Goal: Task Accomplishment & Management: Use online tool/utility

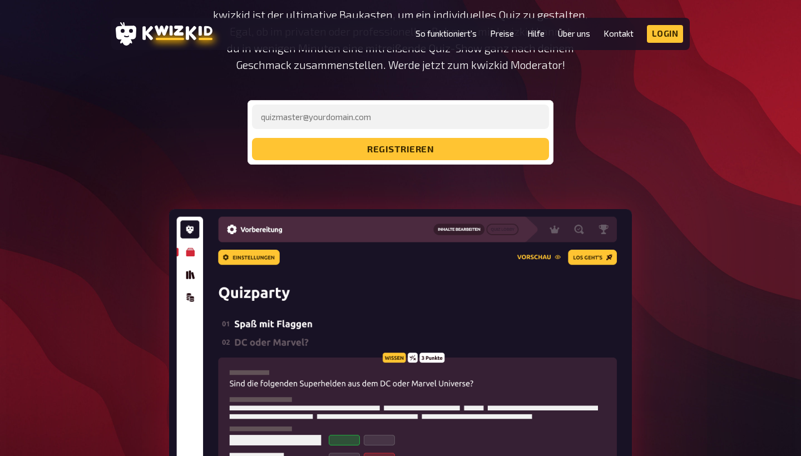
scroll to position [179, 0]
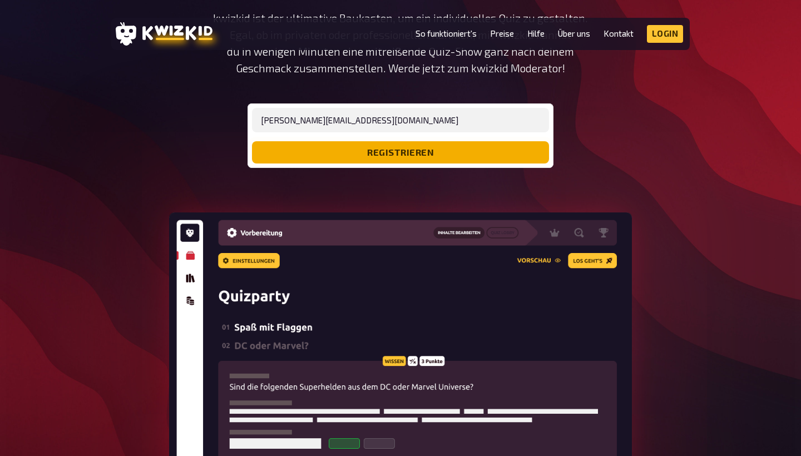
type input "[PERSON_NAME][EMAIL_ADDRESS][DOMAIN_NAME]"
click at [349, 161] on button "registrieren" at bounding box center [400, 152] width 297 height 22
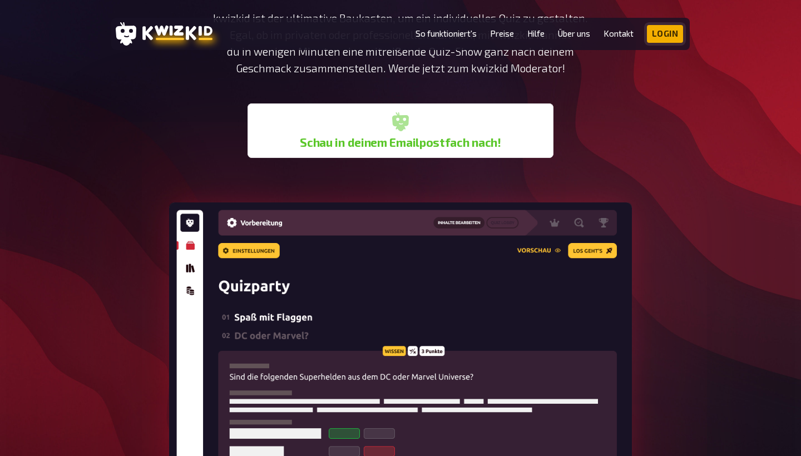
click at [658, 33] on link "Login" at bounding box center [665, 34] width 37 height 18
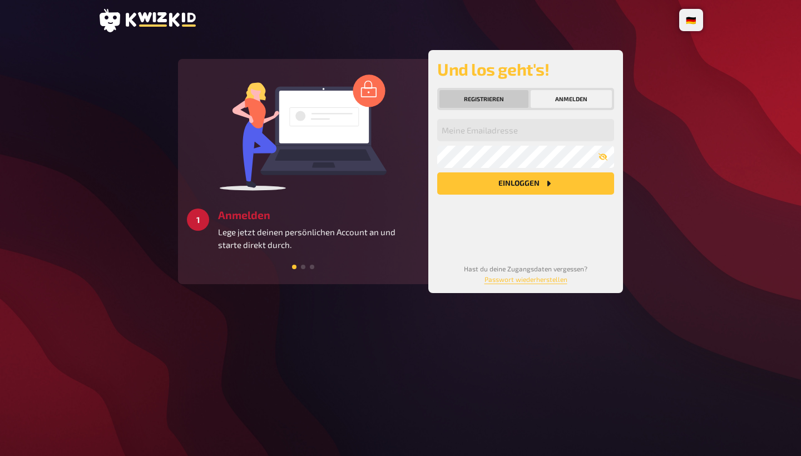
click at [504, 97] on button "Registrieren" at bounding box center [483, 99] width 89 height 18
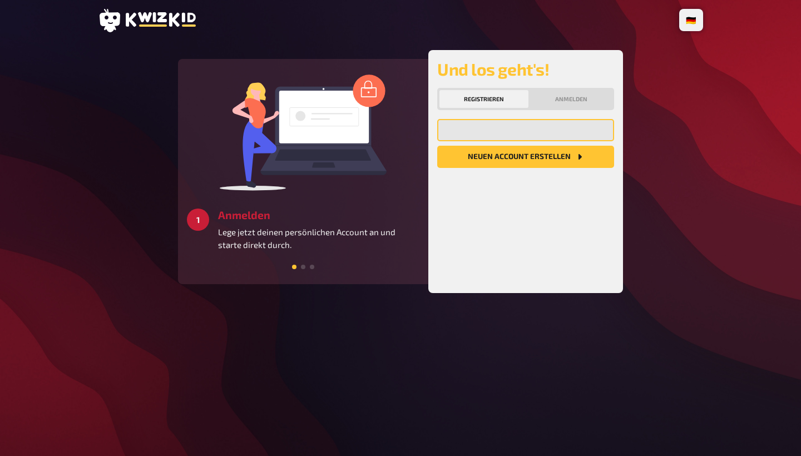
click at [490, 132] on input "email" at bounding box center [525, 130] width 177 height 22
type input "isabel.erke@gmx.de"
click at [526, 157] on button "Neuen Account Erstellen" at bounding box center [525, 157] width 177 height 22
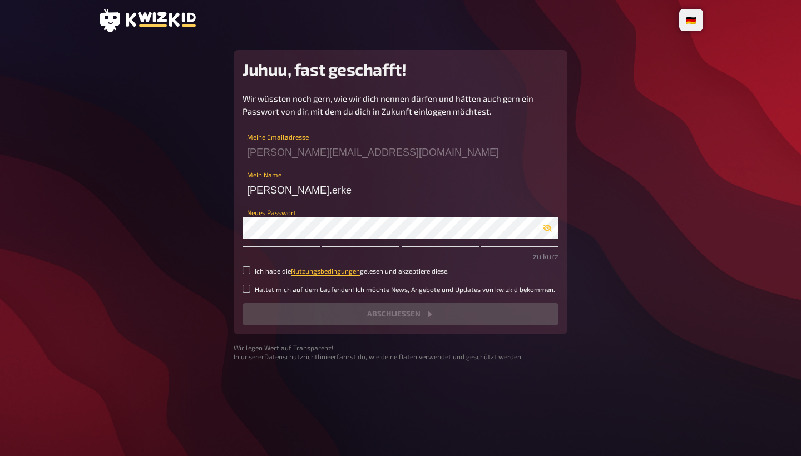
click at [305, 196] on input "isabel.erke" at bounding box center [401, 190] width 316 height 22
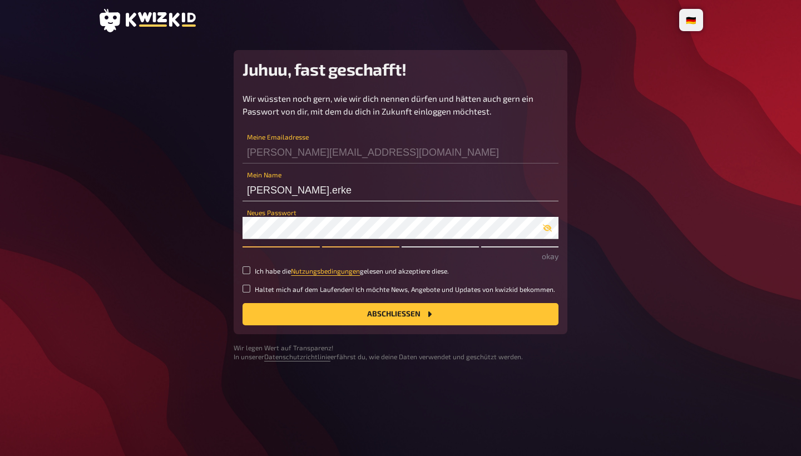
click at [253, 272] on label "Ich habe die Nutzungsbedingungen gelesen und akzeptiere diese." at bounding box center [401, 270] width 316 height 9
click at [250, 272] on input "Ich habe die Nutzungsbedingungen gelesen und akzeptiere diese." at bounding box center [247, 270] width 8 height 8
checkbox input "true"
click at [284, 308] on button "Abschließen" at bounding box center [401, 314] width 316 height 22
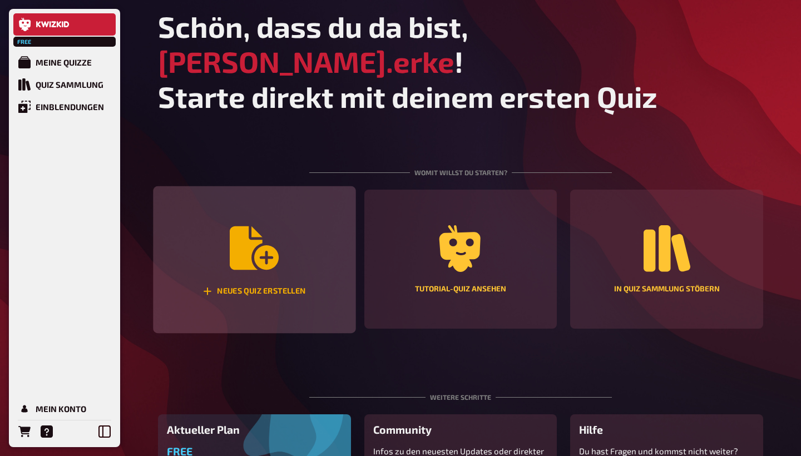
click at [280, 235] on div "Neues Quiz erstellen" at bounding box center [254, 259] width 202 height 147
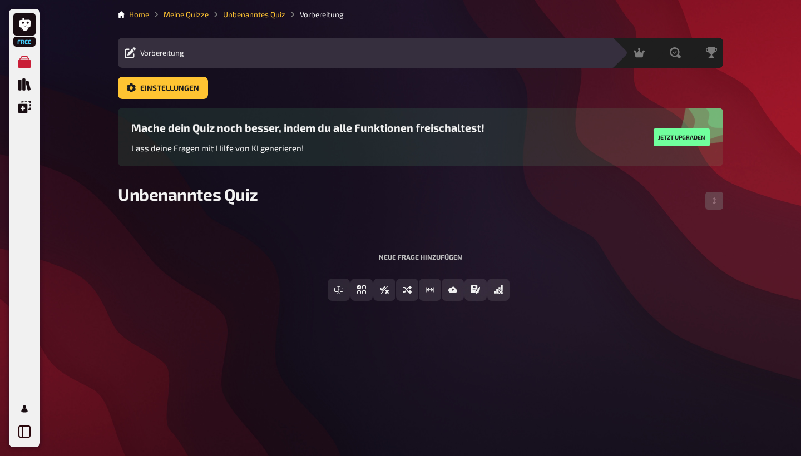
click at [236, 216] on div "Unbenanntes Quiz" at bounding box center [420, 200] width 605 height 33
click at [236, 204] on div "Unbenanntes Quiz" at bounding box center [420, 200] width 605 height 33
click at [161, 51] on span "Vorbereitung" at bounding box center [162, 52] width 44 height 9
click at [135, 52] on icon at bounding box center [130, 52] width 11 height 11
click at [161, 93] on button "Einstellungen" at bounding box center [163, 88] width 90 height 22
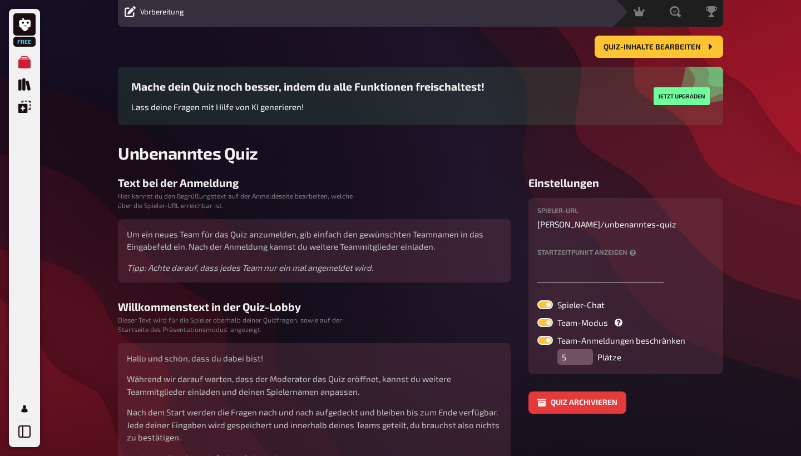
scroll to position [42, 0]
click at [579, 372] on div "Spieler-URL isabel-erke / unbenanntes-quiz Startzeitpunkt anzeigen Spieler-Chat…" at bounding box center [625, 285] width 195 height 176
click at [579, 362] on input "5" at bounding box center [575, 357] width 36 height 16
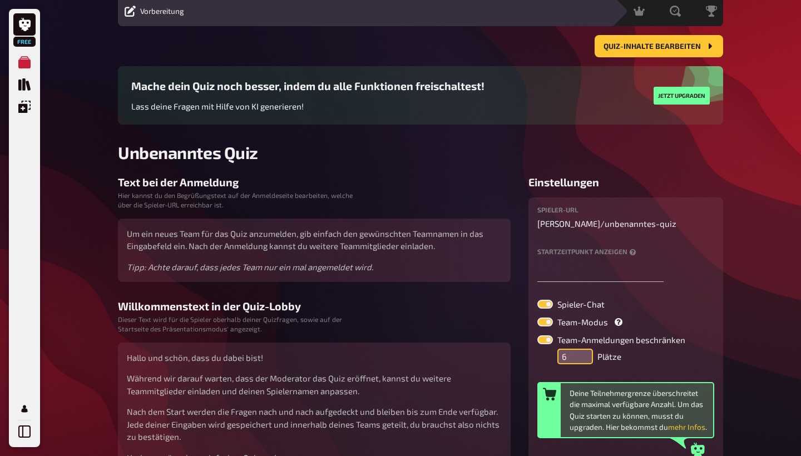
click at [589, 354] on input "6" at bounding box center [575, 357] width 36 height 16
click at [573, 355] on input "6" at bounding box center [575, 357] width 36 height 16
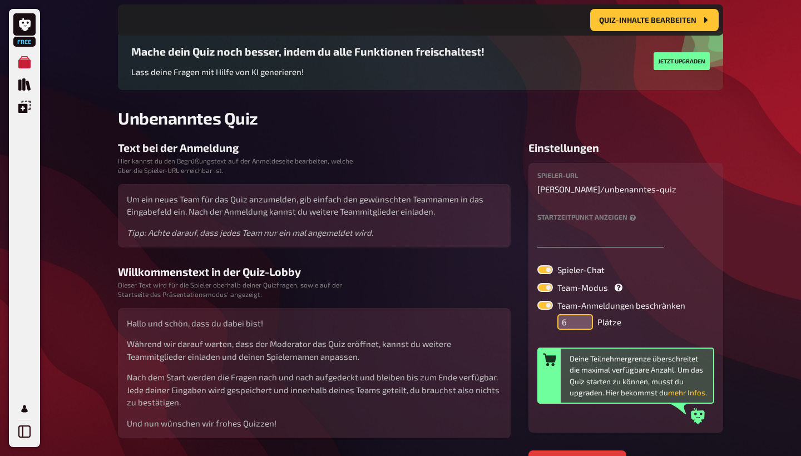
scroll to position [88, 0]
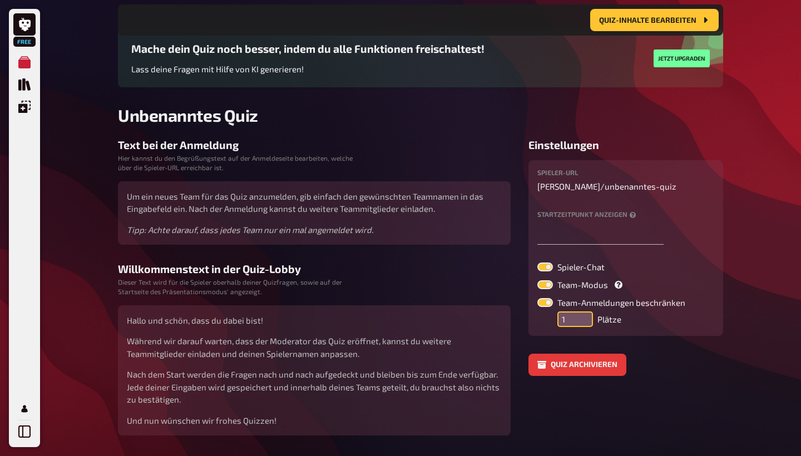
type input "1"
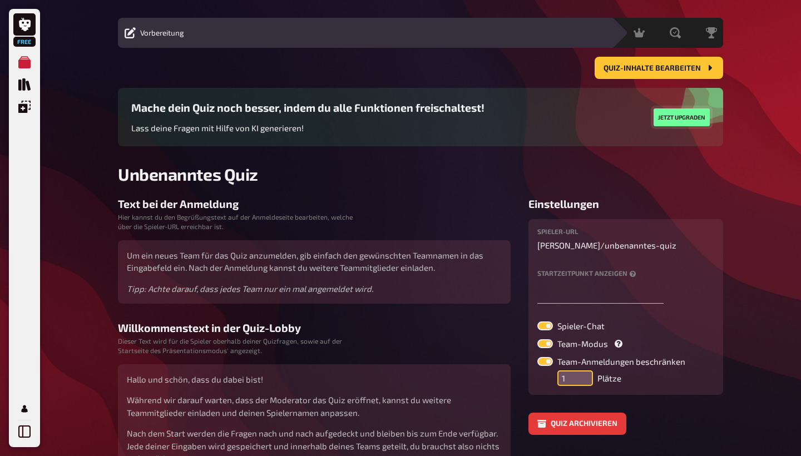
scroll to position [18, 0]
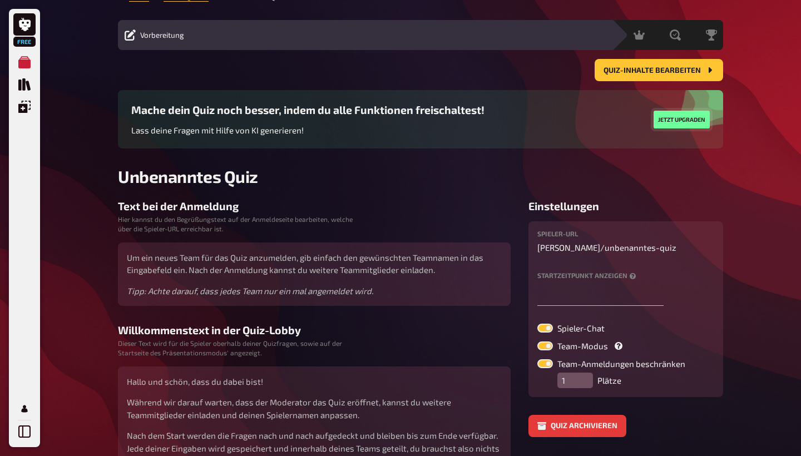
click at [683, 122] on button "Jetzt upgraden" at bounding box center [682, 120] width 56 height 18
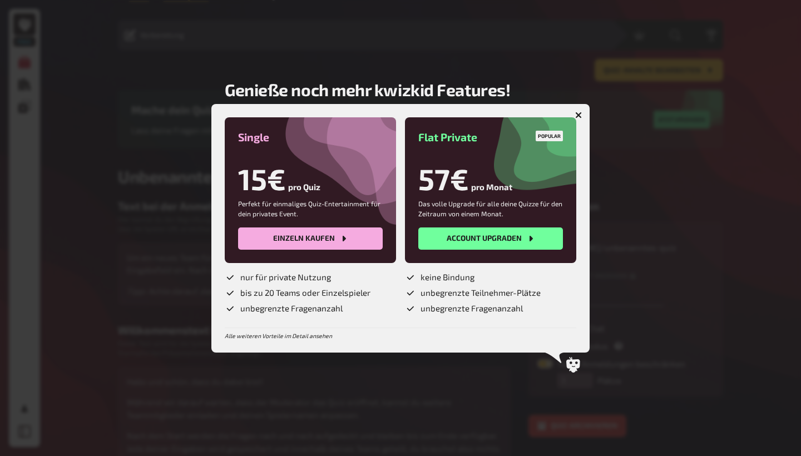
click at [580, 112] on icon "button" at bounding box center [578, 115] width 7 height 7
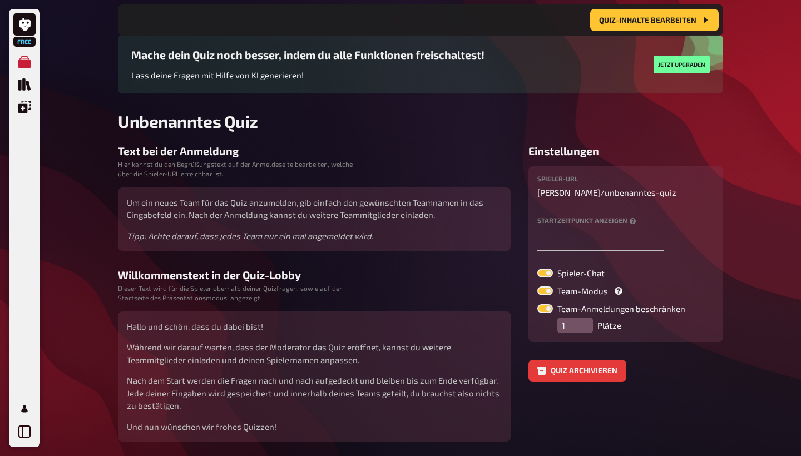
scroll to position [83, 0]
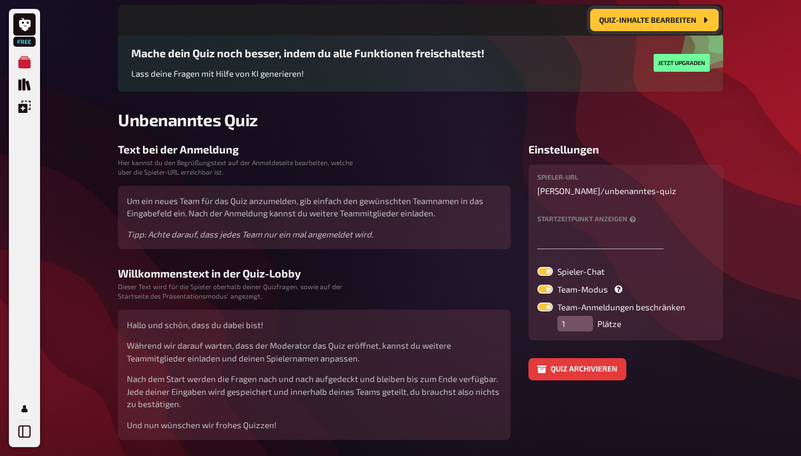
click at [617, 20] on span "Quiz-Inhalte bearbeiten" at bounding box center [647, 20] width 97 height 8
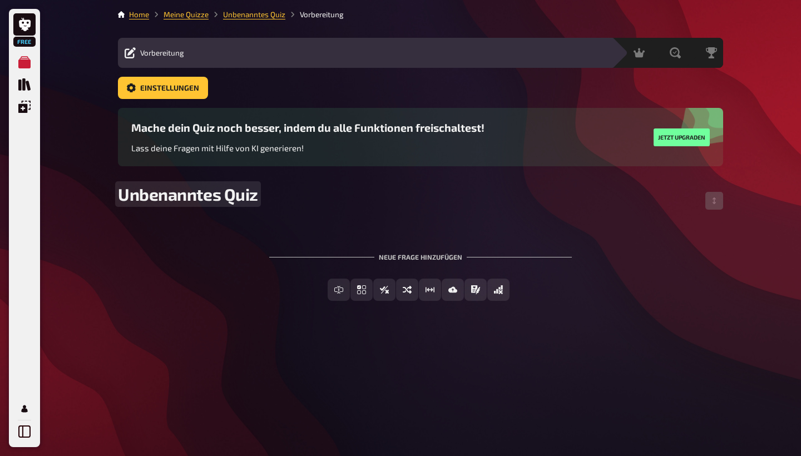
click at [248, 194] on span "Unbenanntes Quiz" at bounding box center [188, 194] width 140 height 20
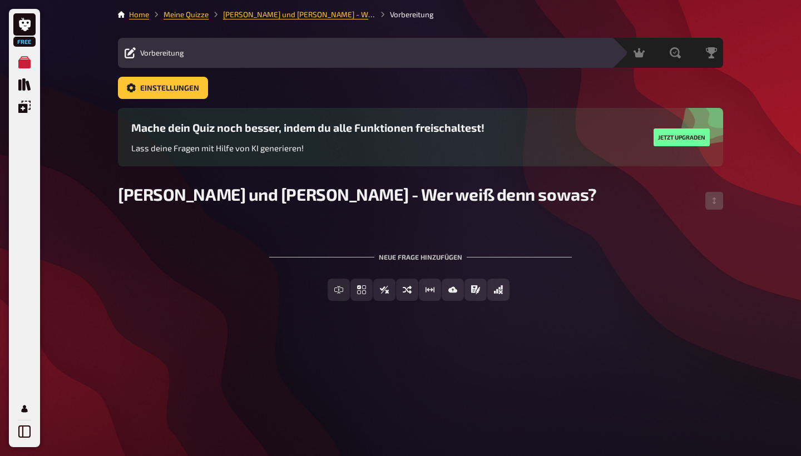
click at [324, 368] on div "Home Meine Quizze Jenny und Jonas - Wer weiß denn sowas? Vorbereitung Vorbereit…" at bounding box center [420, 228] width 623 height 456
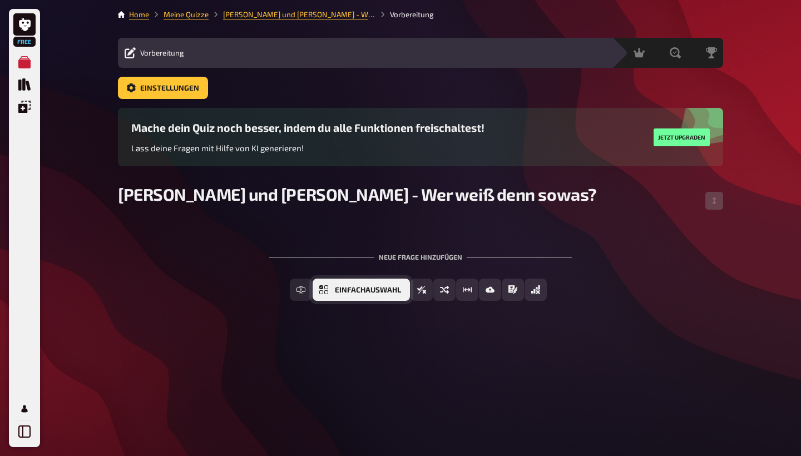
click at [378, 285] on button "Einfachauswahl" at bounding box center [361, 290] width 97 height 22
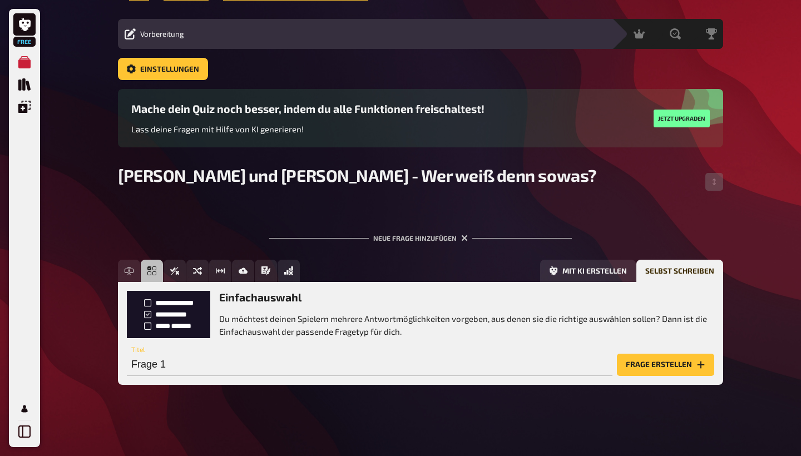
scroll to position [18, 0]
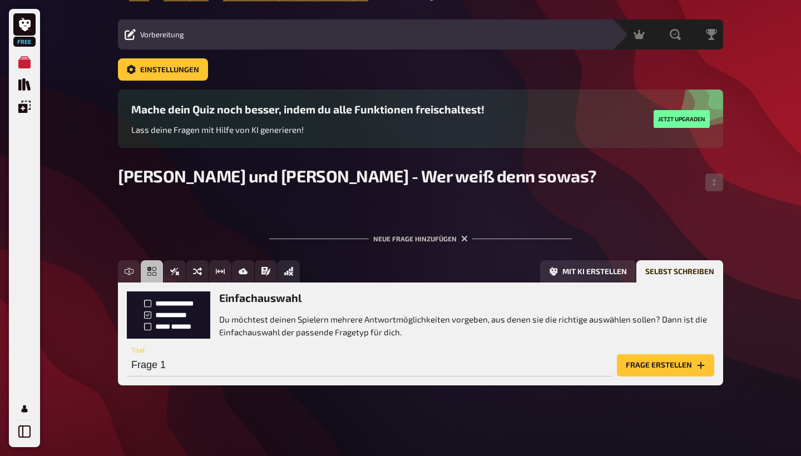
click at [171, 345] on div "Frage 1 Titel" at bounding box center [370, 359] width 486 height 33
click at [175, 313] on div "Einfachauswahl Du möchtest deinen Spielern mehrere Antwortmöglichkeiten vorgebe…" at bounding box center [420, 314] width 587 height 47
click at [665, 360] on button "Frage erstellen" at bounding box center [665, 365] width 97 height 22
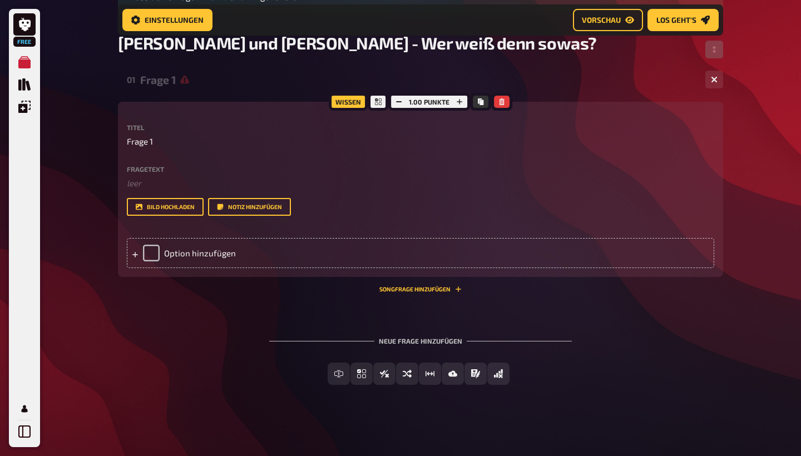
scroll to position [160, 0]
click at [159, 139] on p "Frage 1" at bounding box center [420, 142] width 587 height 13
click at [137, 173] on div "Fragetext ﻿ leer Hier hinziehen für Dateiupload" at bounding box center [420, 178] width 587 height 24
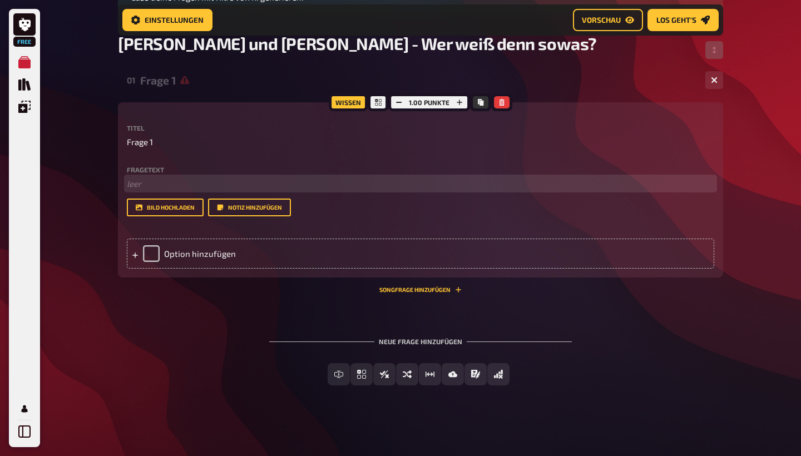
click at [137, 186] on p "﻿ leer" at bounding box center [420, 183] width 587 height 13
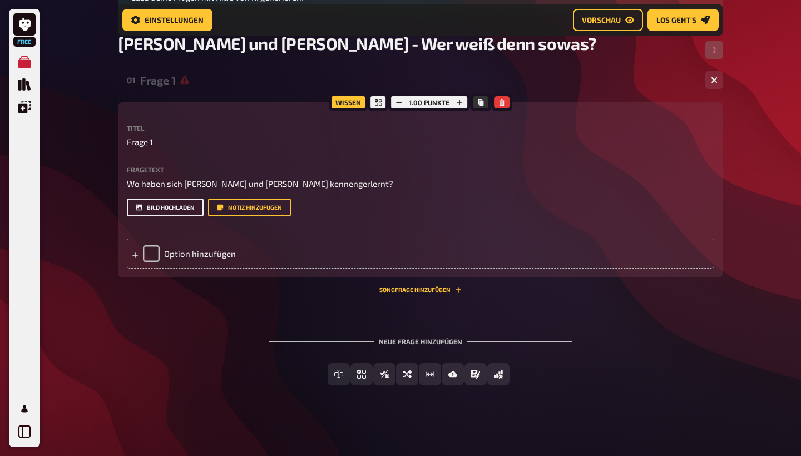
click at [191, 203] on button "Bild hochladen" at bounding box center [165, 208] width 77 height 18
click at [187, 241] on div "Option hinzufügen" at bounding box center [420, 254] width 587 height 30
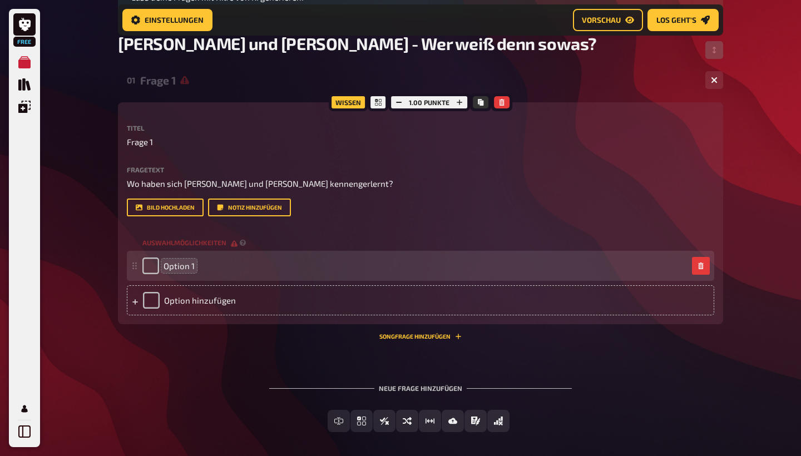
click at [189, 268] on span "Option 1" at bounding box center [179, 266] width 31 height 10
drag, startPoint x: 206, startPoint y: 268, endPoint x: 157, endPoint y: 268, distance: 48.4
click at [157, 268] on div "Option 1" at bounding box center [414, 266] width 545 height 17
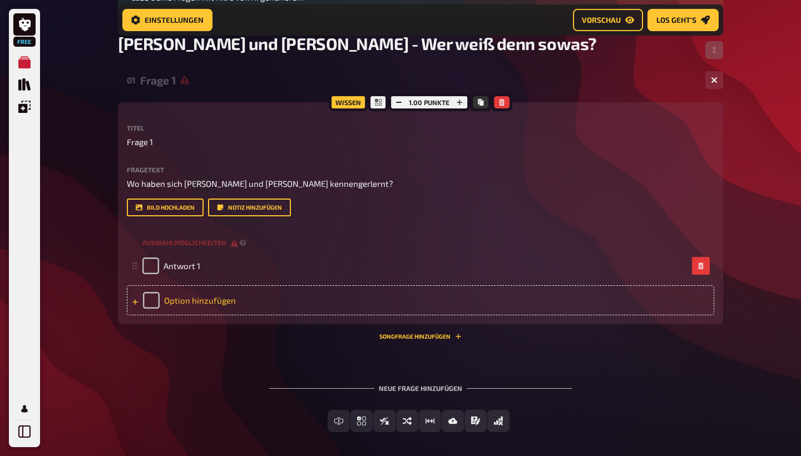
click at [246, 298] on div "Option hinzufügen" at bounding box center [420, 300] width 587 height 30
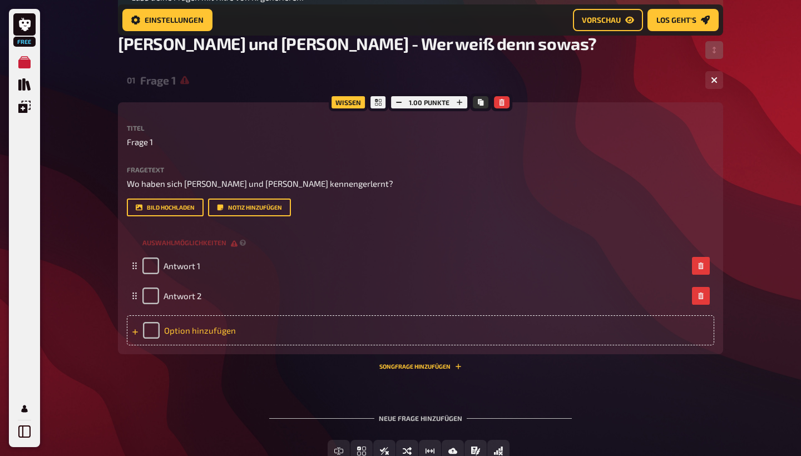
click at [236, 333] on div "Option hinzufügen" at bounding box center [420, 330] width 587 height 30
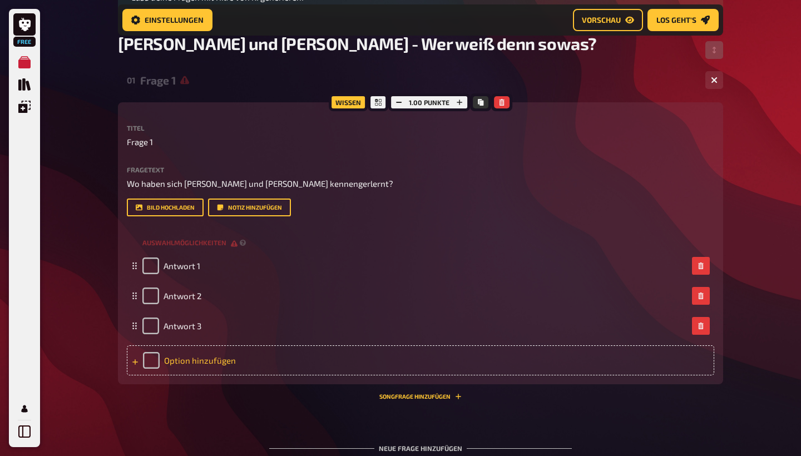
click at [239, 368] on div "Option hinzufügen" at bounding box center [420, 360] width 587 height 30
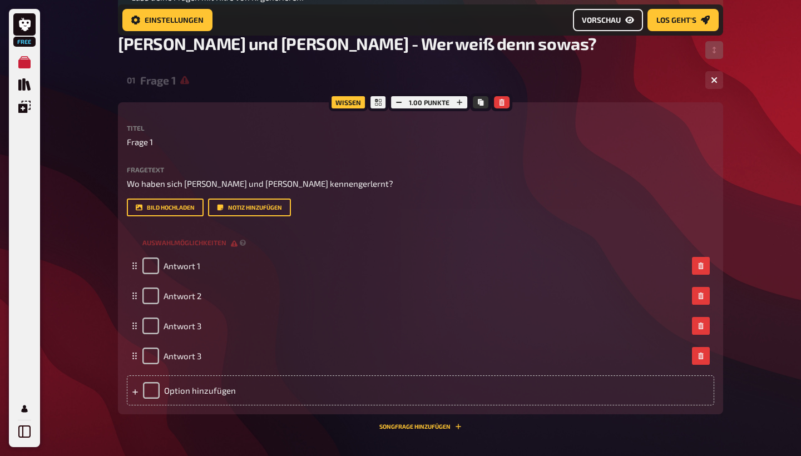
click at [611, 23] on span "Vorschau" at bounding box center [601, 20] width 39 height 8
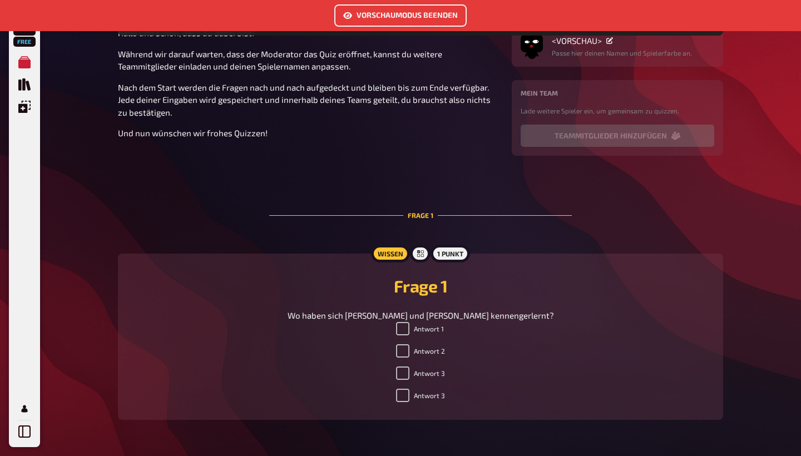
scroll to position [356, 0]
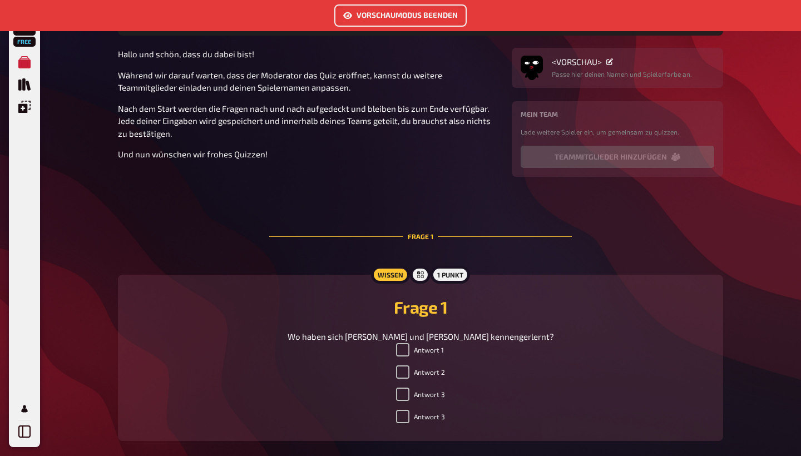
click at [340, 297] on h2 "Frage 1" at bounding box center [420, 307] width 579 height 20
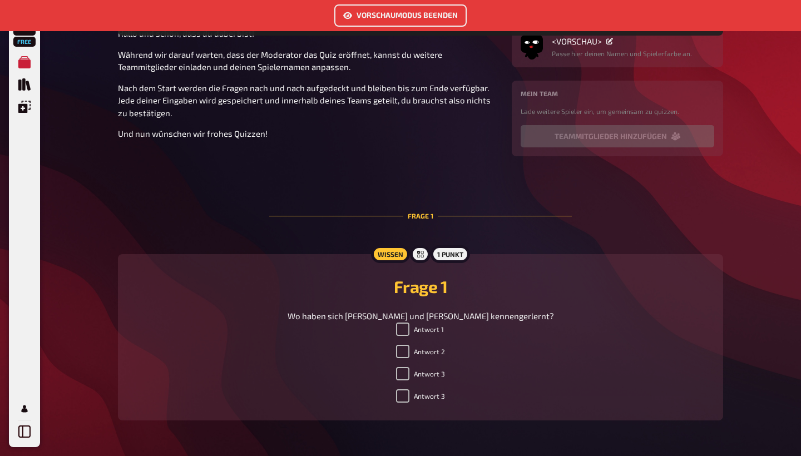
scroll to position [355, 0]
click at [549, 255] on div "Wissen 1 Punkt Frage 1 Wo haben sich Jonas und Jenny kennengerlernt? Antwort 1 …" at bounding box center [420, 338] width 605 height 166
click at [377, 355] on div "Antwort 1 Antwort 2 Antwort 3 Antwort 3" at bounding box center [420, 365] width 579 height 85
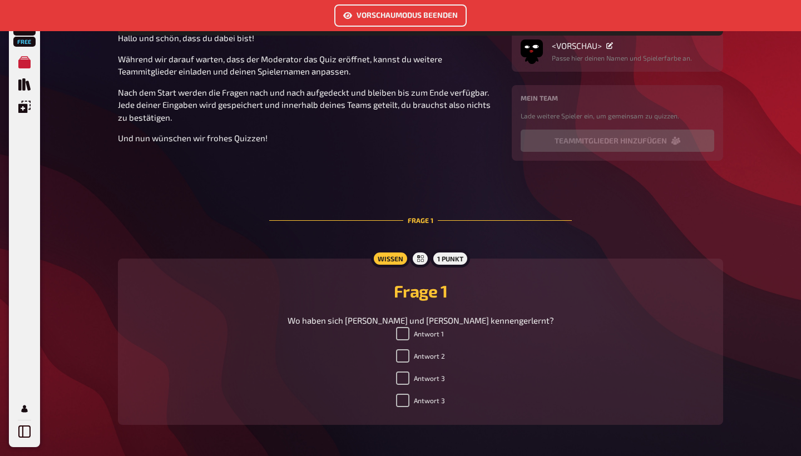
click at [367, 12] on button "Vorschaumodus beenden" at bounding box center [400, 15] width 132 height 22
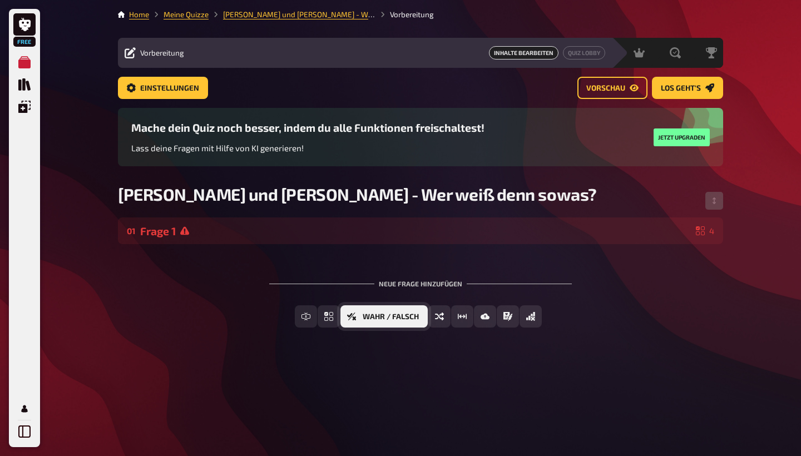
click at [388, 321] on button "Wahr / Falsch" at bounding box center [383, 316] width 87 height 22
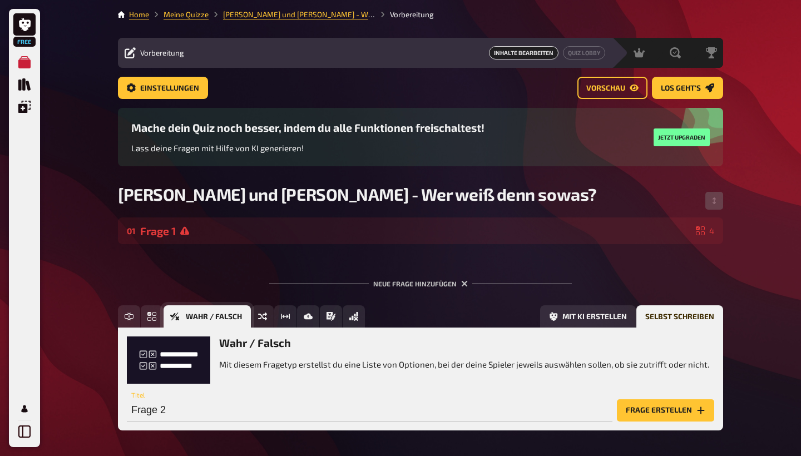
scroll to position [32, 0]
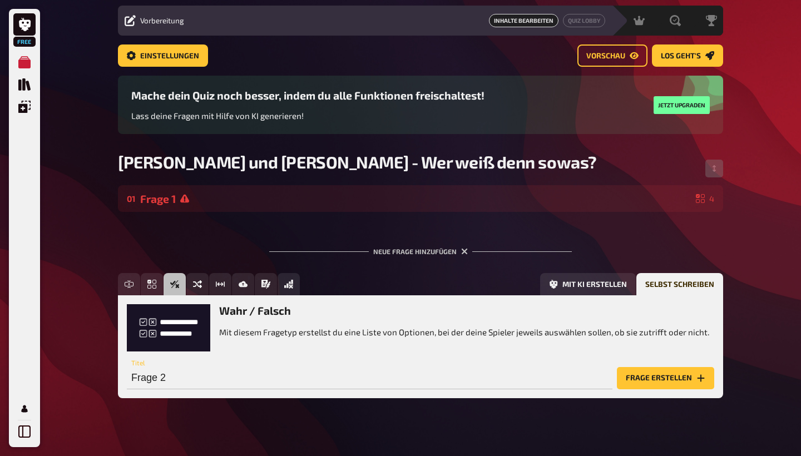
click at [278, 311] on h3 "Wahr / Falsch" at bounding box center [464, 310] width 490 height 13
click at [685, 381] on button "Frage erstellen" at bounding box center [665, 378] width 97 height 22
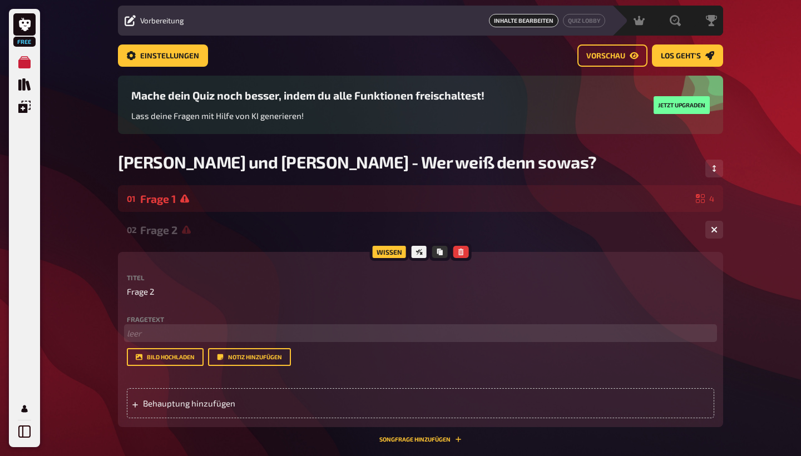
click at [196, 334] on p "﻿ leer" at bounding box center [420, 333] width 587 height 13
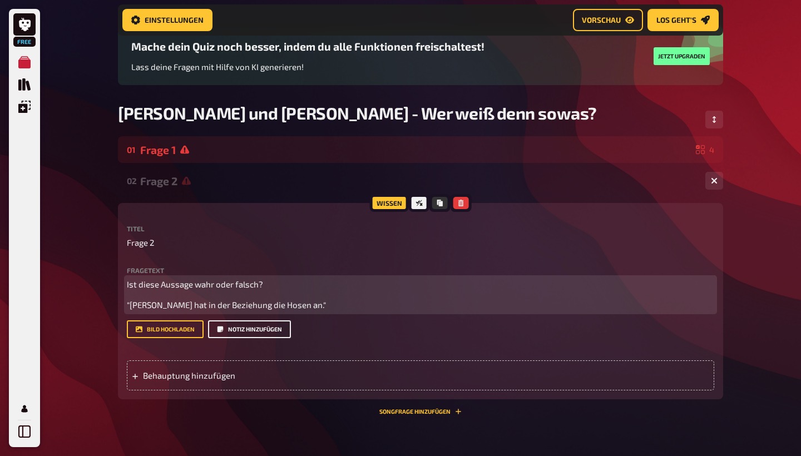
scroll to position [93, 0]
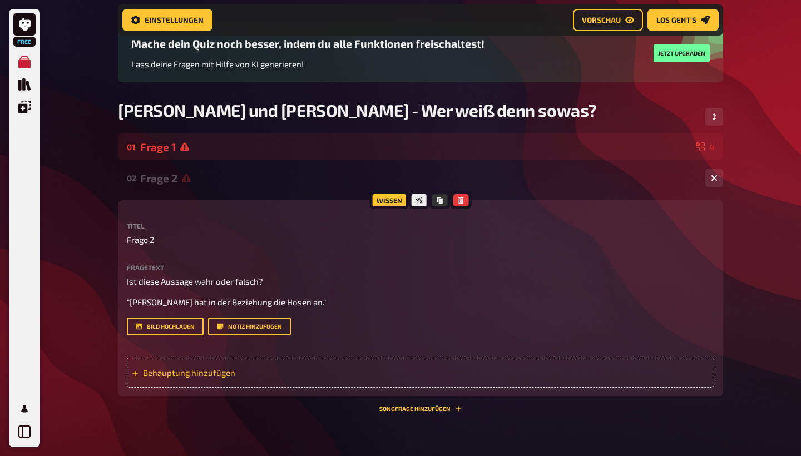
click at [323, 371] on div "Behauptung hinzufügen" at bounding box center [420, 373] width 587 height 30
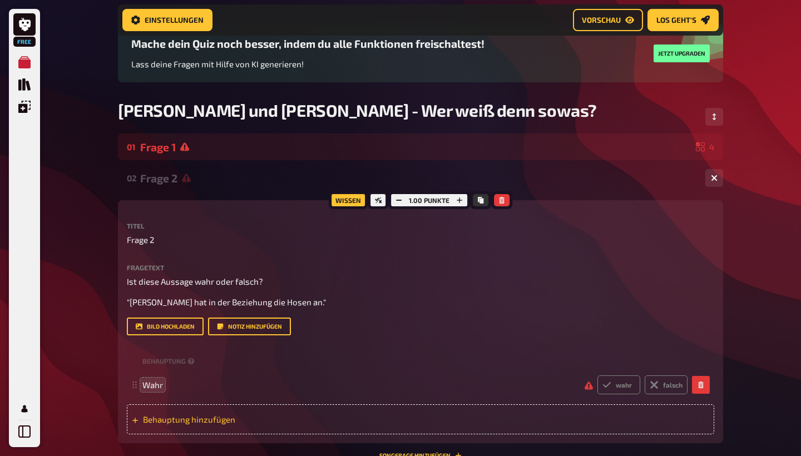
click at [197, 417] on span "Behauptung hinzufügen" at bounding box center [229, 419] width 173 height 10
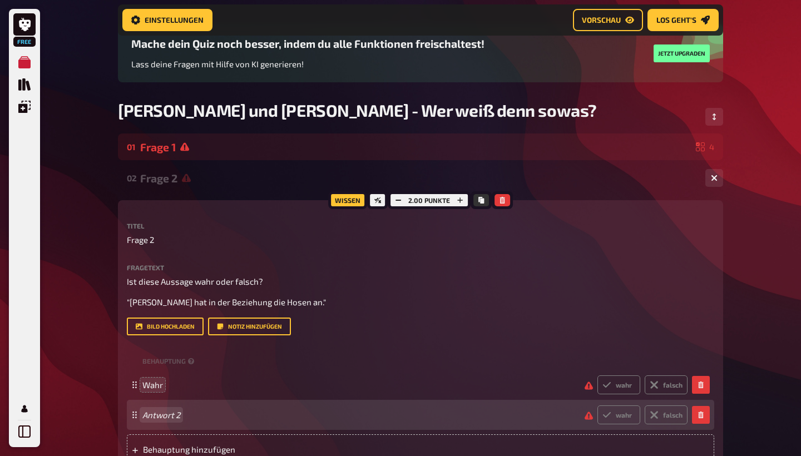
click at [184, 416] on span "Antwort 2" at bounding box center [358, 415] width 433 height 10
click at [631, 412] on label "wahr" at bounding box center [618, 415] width 43 height 19
click at [597, 406] on input "wahr" at bounding box center [597, 405] width 1 height 1
radio input "true"
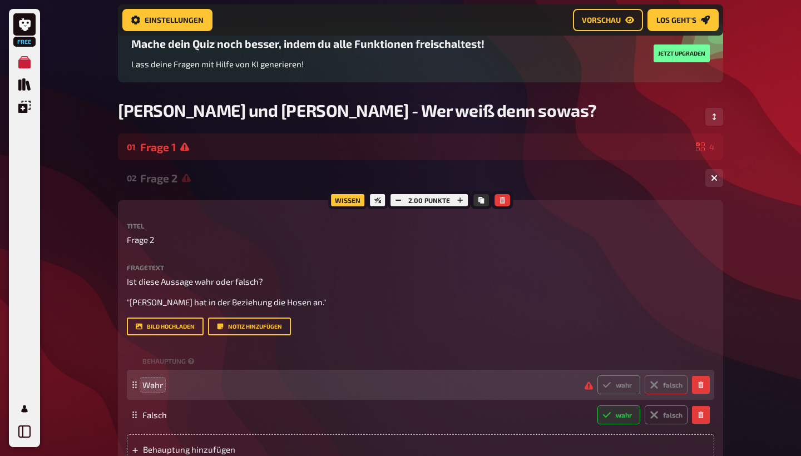
click at [664, 386] on label "falsch" at bounding box center [666, 384] width 43 height 19
click at [597, 375] on input "falsch" at bounding box center [597, 375] width 1 height 1
radio input "true"
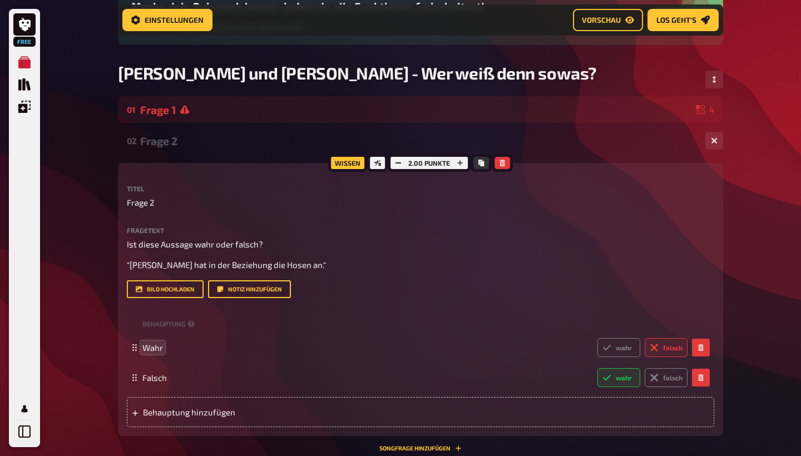
scroll to position [116, 0]
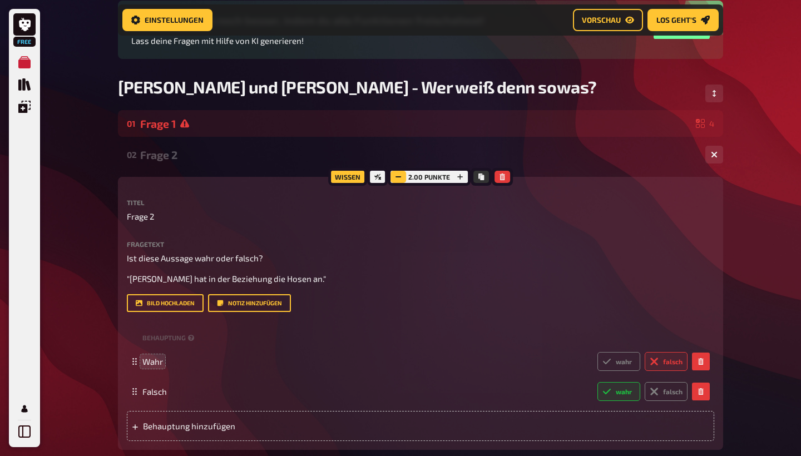
click at [399, 177] on rect "button" at bounding box center [399, 176] width 6 height 1
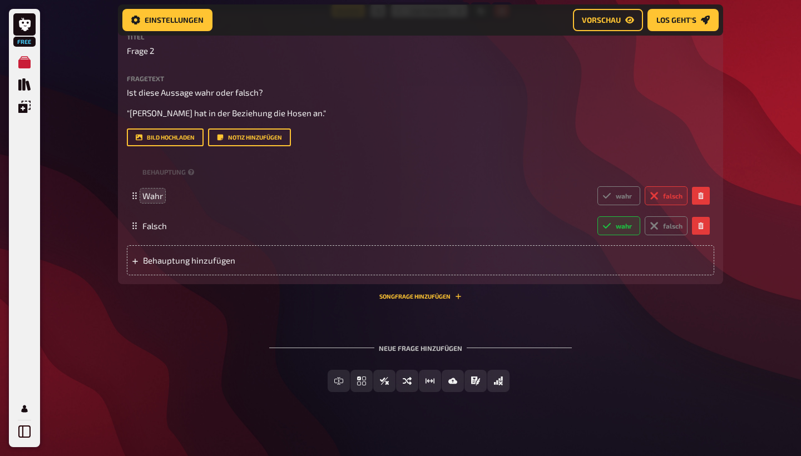
scroll to position [285, 0]
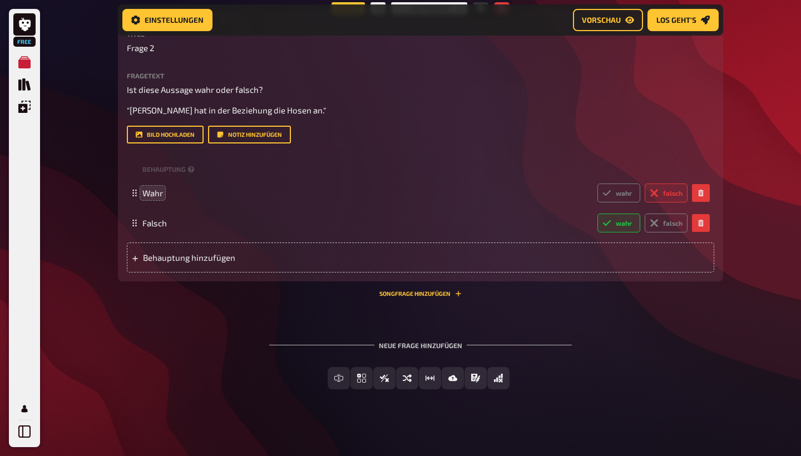
click at [424, 348] on div "Neue Frage hinzufügen" at bounding box center [420, 341] width 303 height 34
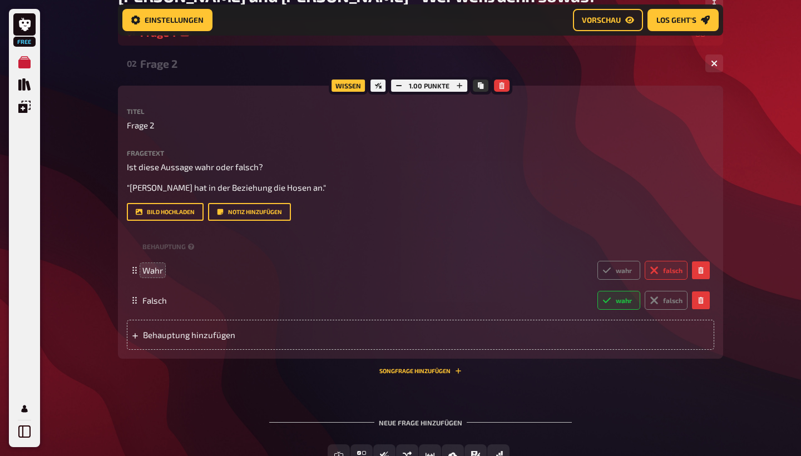
scroll to position [209, 0]
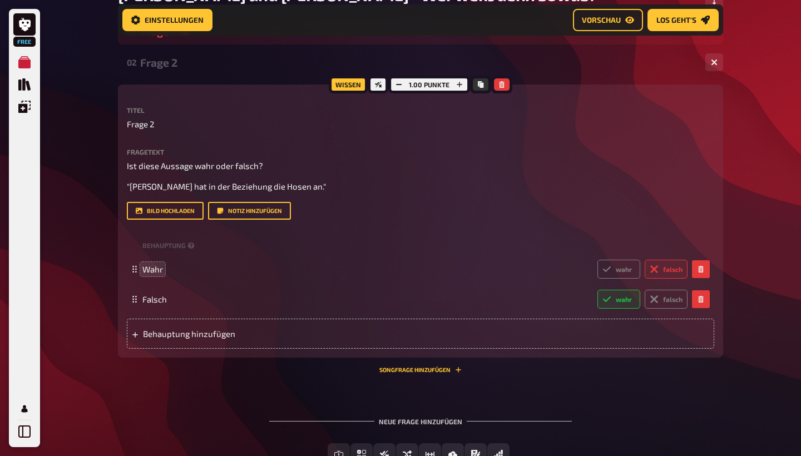
click at [412, 420] on div "Neue Frage hinzufügen" at bounding box center [420, 417] width 303 height 34
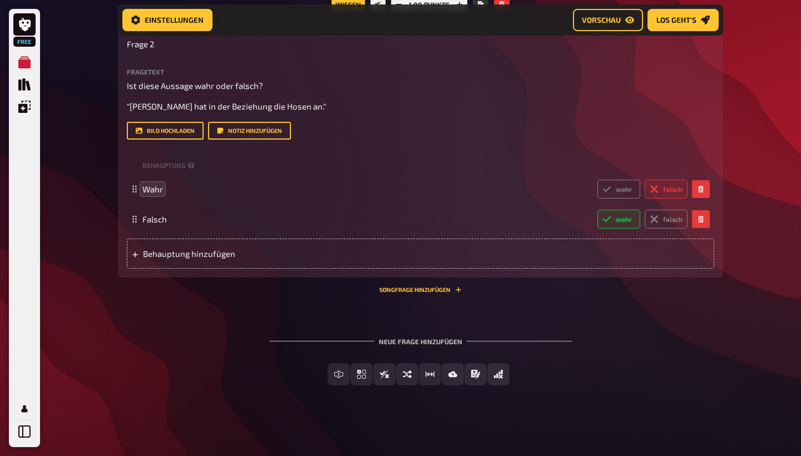
scroll to position [288, 0]
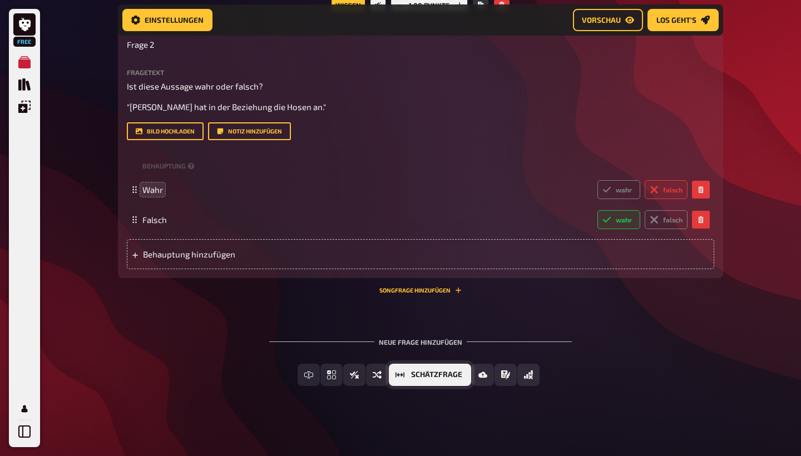
click at [453, 378] on button "Schätzfrage" at bounding box center [430, 375] width 82 height 22
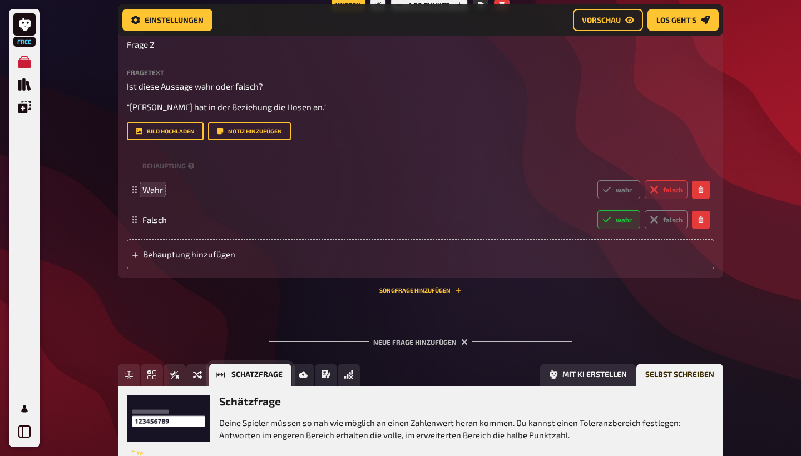
scroll to position [390, 0]
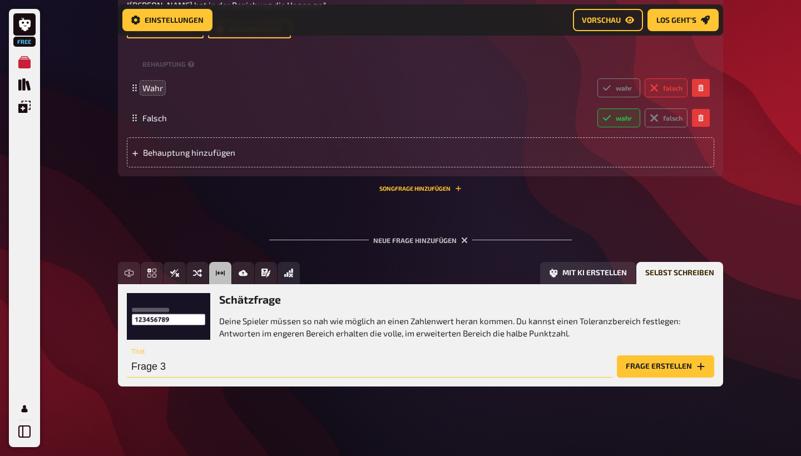
click at [171, 371] on input "Frage 3" at bounding box center [370, 366] width 486 height 22
click at [652, 370] on button "Frage erstellen" at bounding box center [665, 366] width 97 height 22
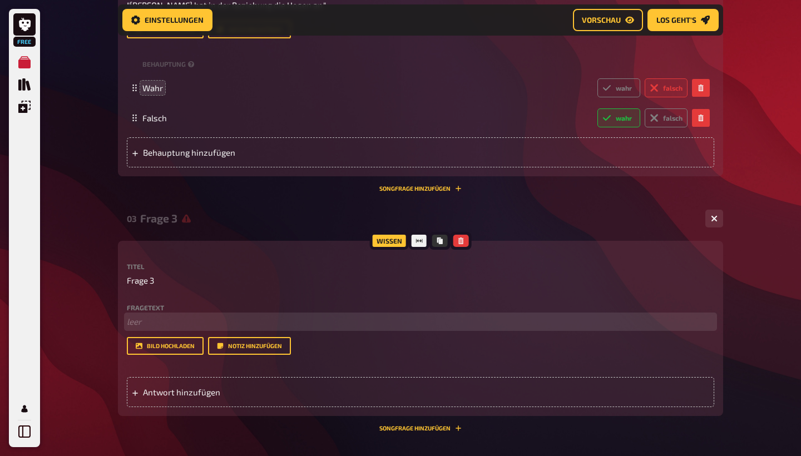
click at [159, 317] on p "﻿ leer" at bounding box center [420, 321] width 587 height 13
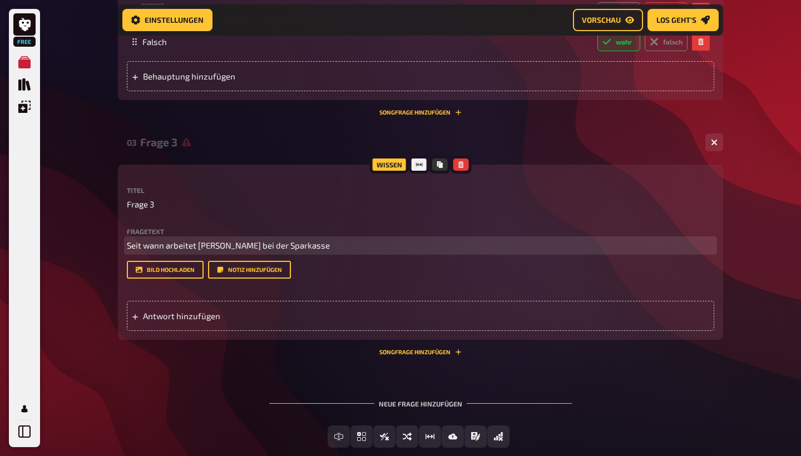
scroll to position [477, 0]
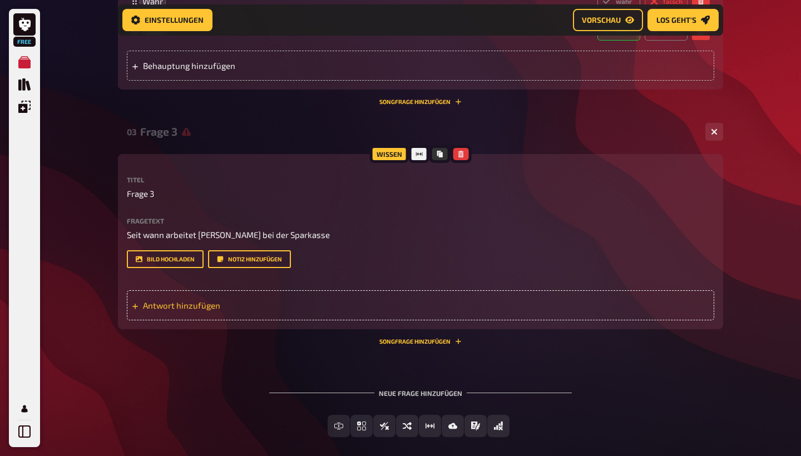
click at [237, 297] on div "Antwort hinzufügen" at bounding box center [420, 305] width 587 height 30
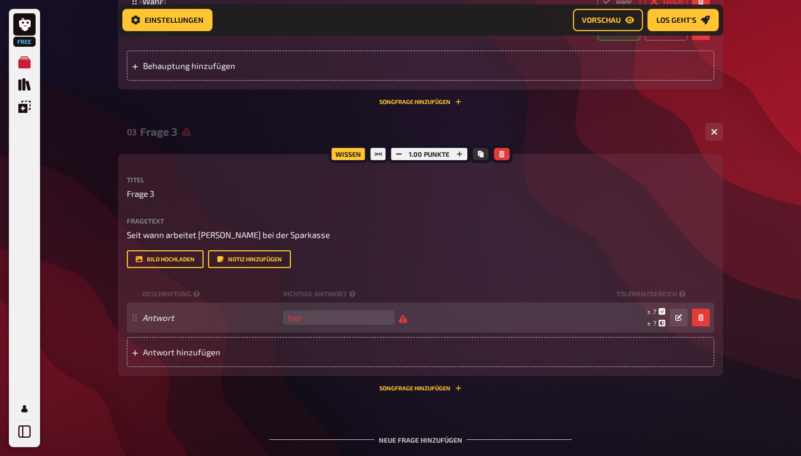
click at [159, 323] on div "Antwort leer ± ? ± ? ± ?" at bounding box center [414, 317] width 545 height 21
click at [312, 311] on input "number" at bounding box center [338, 317] width 111 height 14
type input "2016"
click at [186, 321] on div "Antwort 2016 leer ± 101 ± 403 ± 2.016" at bounding box center [414, 317] width 545 height 21
click at [176, 317] on span at bounding box center [210, 318] width 136 height 10
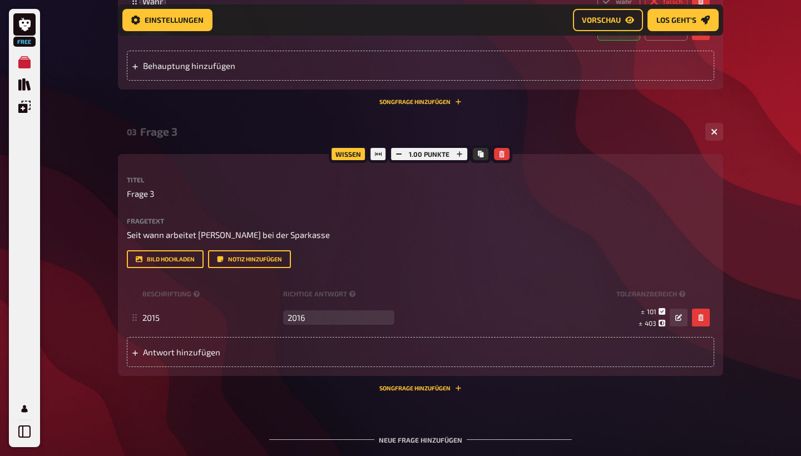
click at [179, 369] on div "Wissen 1.00 Punkte Titel Frage 3 Fragetext Seit wann arbeitet Jonas bei der Spa…" at bounding box center [420, 265] width 605 height 222
click at [170, 352] on span "Antwort hinzufügen" at bounding box center [229, 352] width 173 height 10
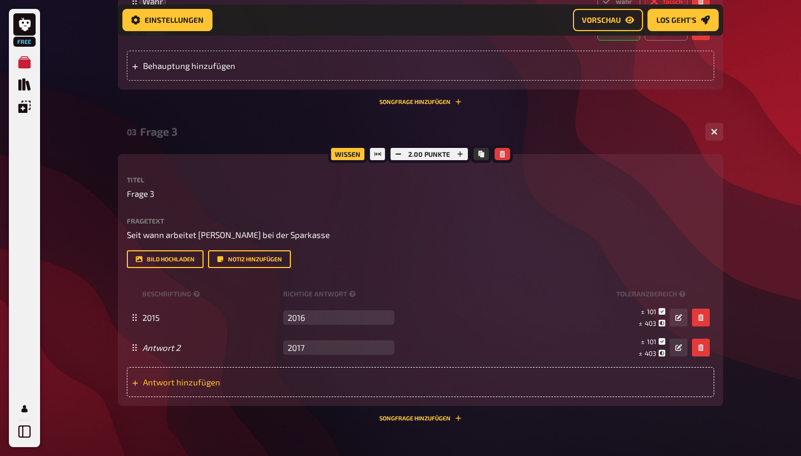
type input "2017"
click at [165, 382] on span "Antwort hinzufügen" at bounding box center [229, 382] width 173 height 10
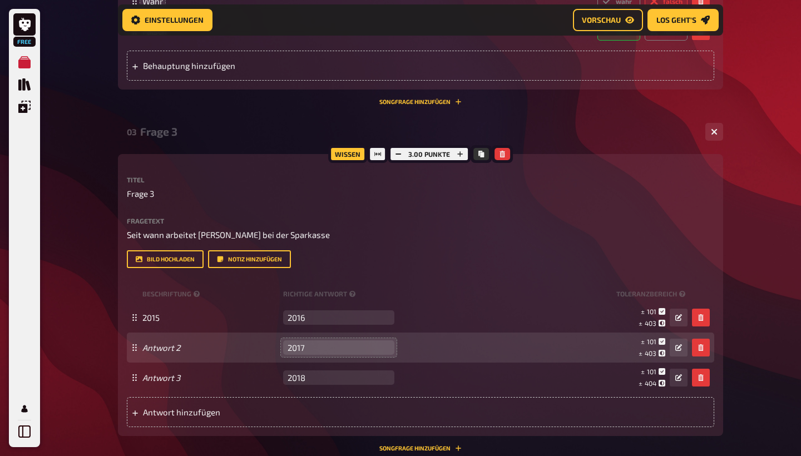
type input "2018"
click at [372, 346] on input "2017" at bounding box center [338, 347] width 111 height 14
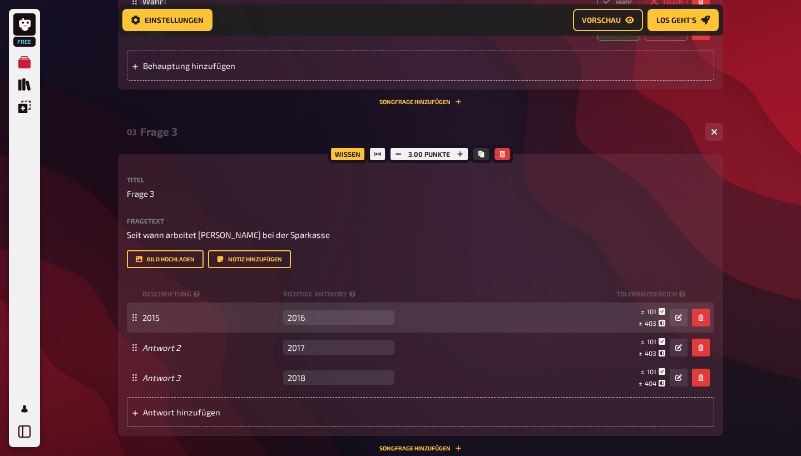
click at [466, 323] on div "± 101 ± 403 ± 2.016" at bounding box center [543, 317] width 289 height 21
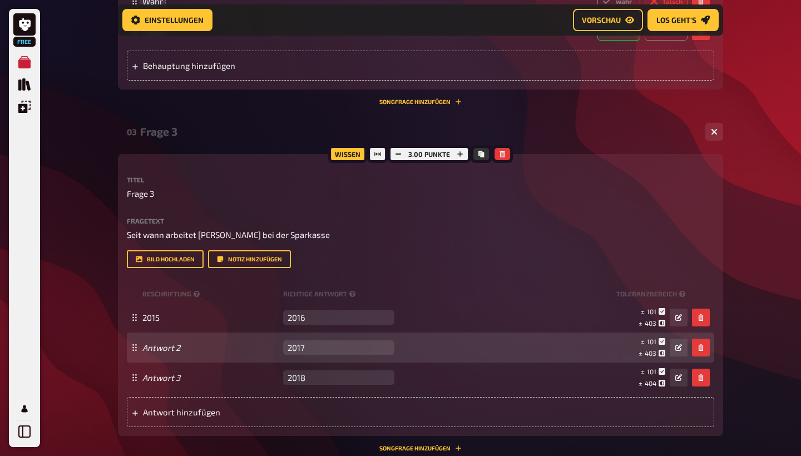
click at [223, 358] on div "Antwort 2 2017 leer ± 101 ± 403 ± 2.017" at bounding box center [420, 348] width 587 height 30
click at [168, 352] on div "Antwort 2 2017 leer ± 101 ± 403 ± 2.017" at bounding box center [414, 347] width 545 height 21
click at [176, 352] on div "Antwort 2 2017 leer ± 101 ± 403 ± 2.017" at bounding box center [414, 347] width 545 height 21
click at [184, 348] on span at bounding box center [210, 348] width 136 height 10
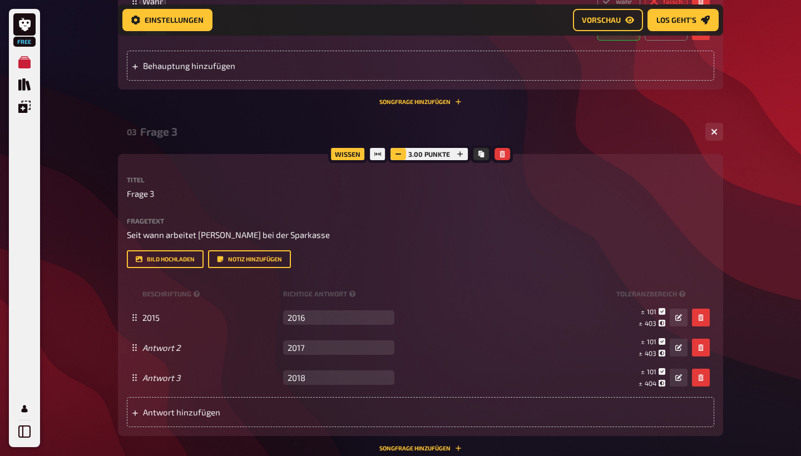
click at [402, 150] on button "button" at bounding box center [399, 154] width 16 height 12
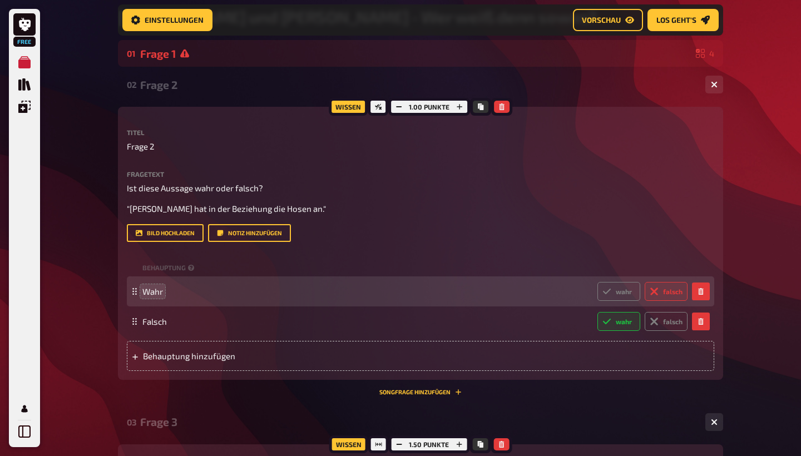
scroll to position [186, 0]
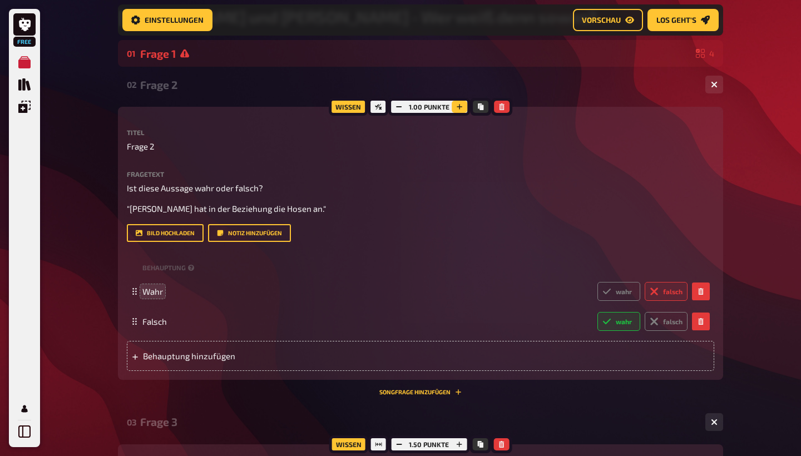
click at [461, 104] on icon "button" at bounding box center [459, 106] width 7 height 7
click at [394, 110] on button "button" at bounding box center [399, 107] width 16 height 12
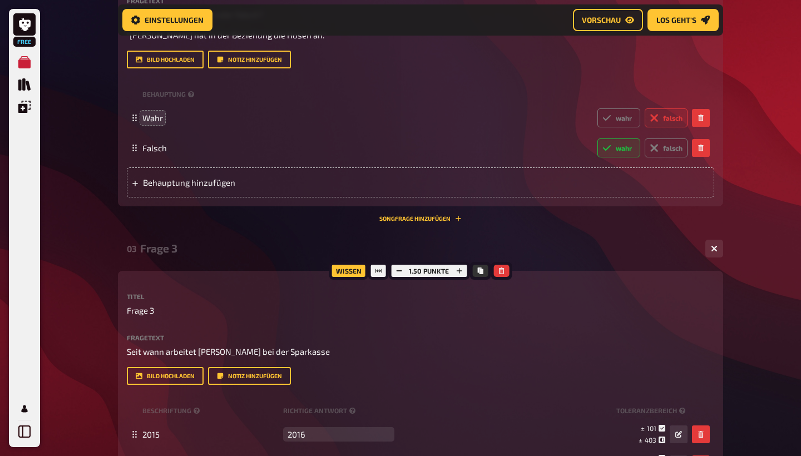
scroll to position [360, 0]
click at [461, 268] on icon "button" at bounding box center [459, 270] width 7 height 7
click at [394, 269] on button "button" at bounding box center [399, 270] width 16 height 12
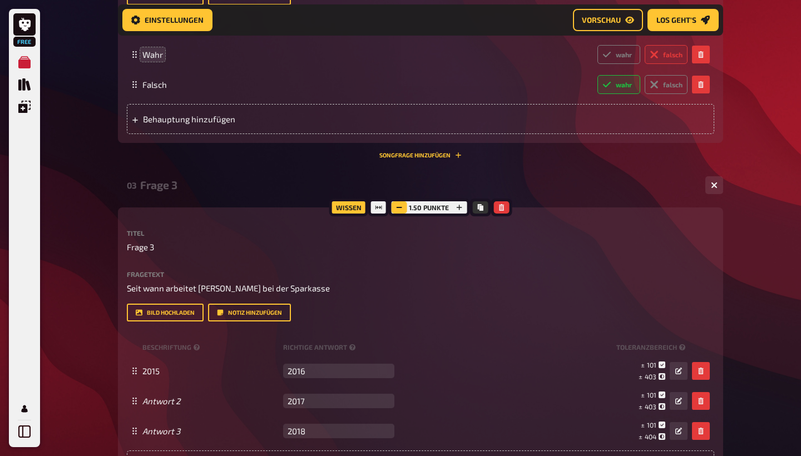
scroll to position [425, 0]
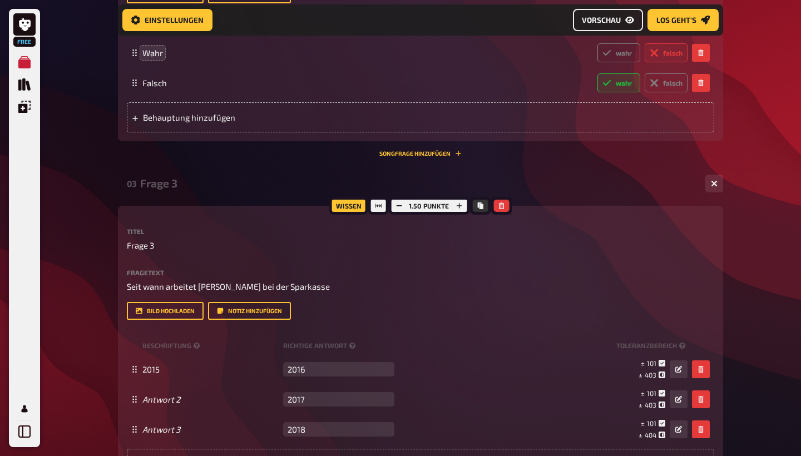
click at [608, 21] on span "Vorschau" at bounding box center [601, 20] width 39 height 8
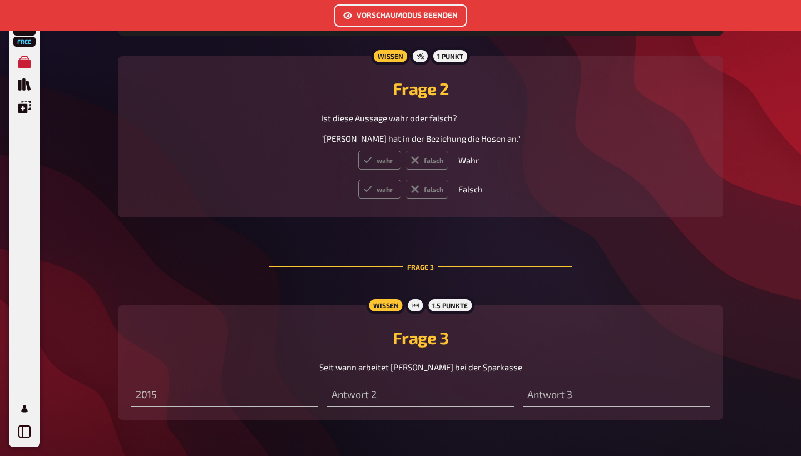
scroll to position [807, 0]
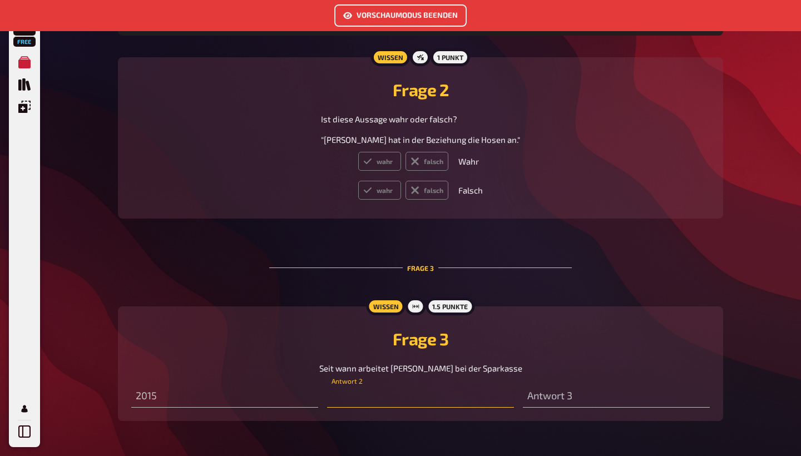
click at [367, 386] on input "number" at bounding box center [420, 397] width 187 height 22
click at [359, 386] on input "number" at bounding box center [420, 397] width 187 height 22
click at [286, 386] on input "number" at bounding box center [224, 397] width 187 height 22
click at [398, 386] on input "number" at bounding box center [420, 397] width 187 height 22
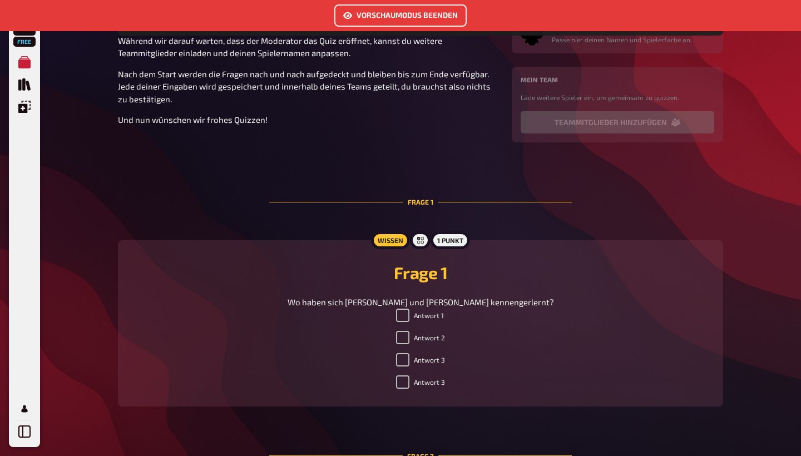
scroll to position [368, 0]
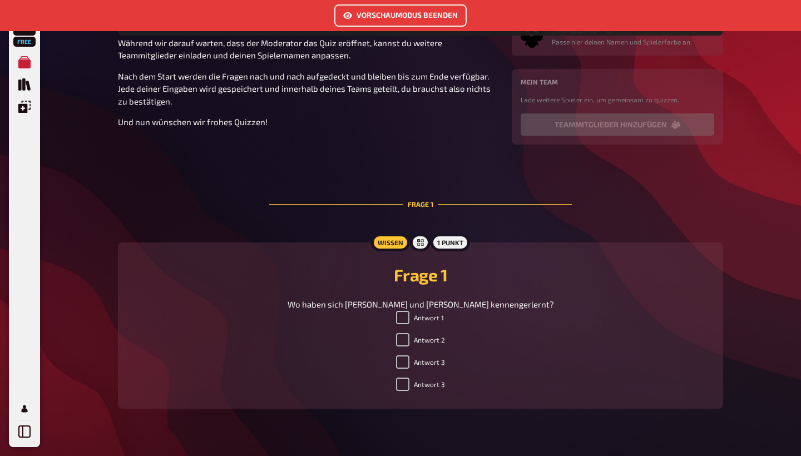
click at [427, 311] on label "Antwort 1" at bounding box center [420, 317] width 48 height 13
click at [409, 311] on input "Antwort 1" at bounding box center [402, 317] width 13 height 13
checkbox input "false"
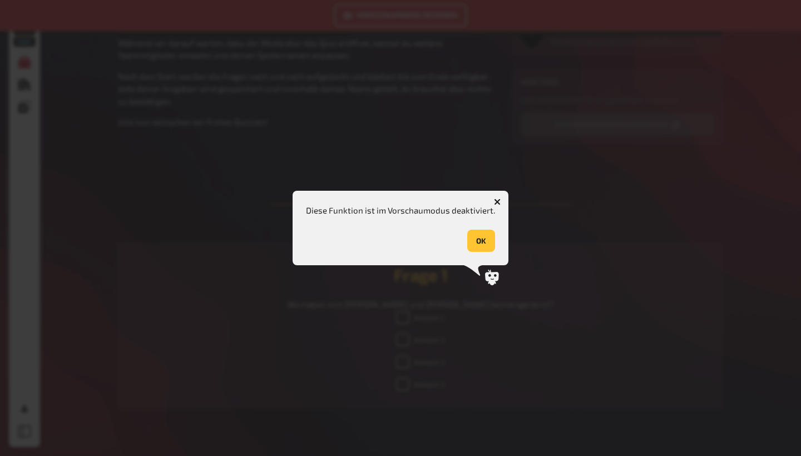
click at [494, 201] on icon "button" at bounding box center [497, 202] width 7 height 7
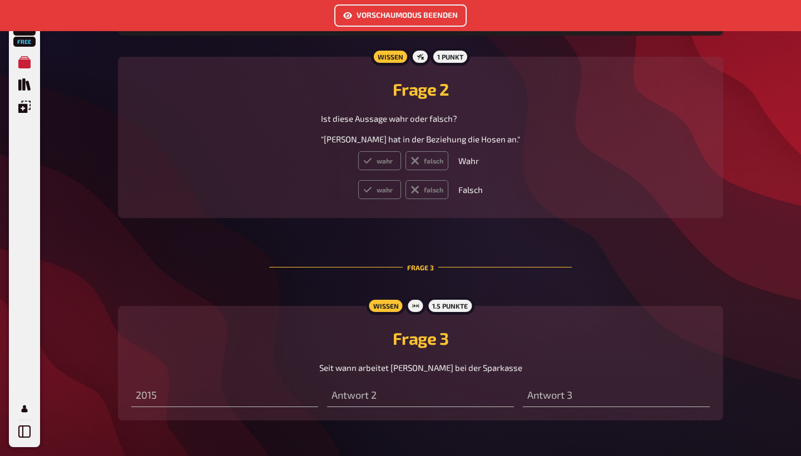
scroll to position [807, 0]
click at [400, 14] on button "Vorschaumodus beenden" at bounding box center [400, 15] width 132 height 22
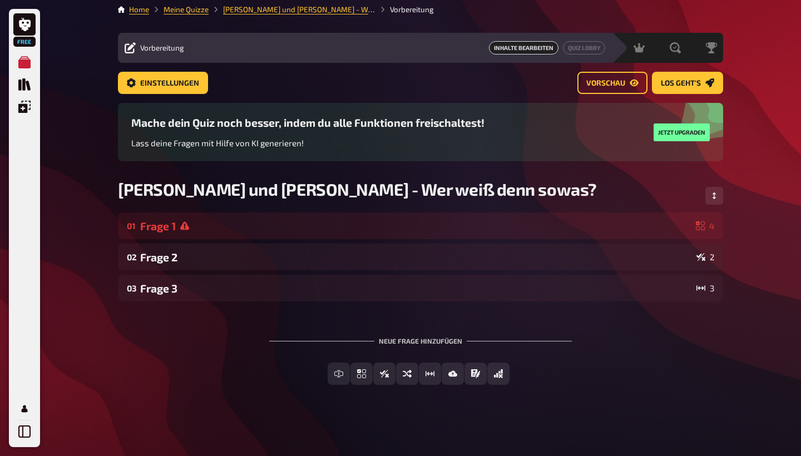
scroll to position [5, 0]
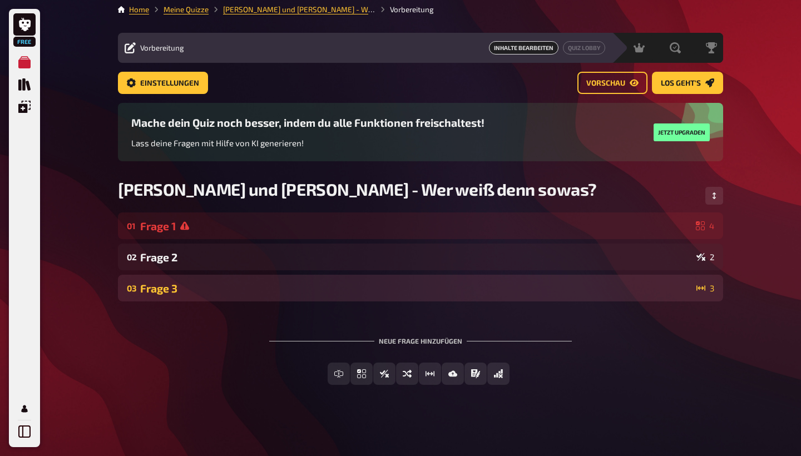
click at [208, 284] on div "Frage 3" at bounding box center [416, 288] width 552 height 13
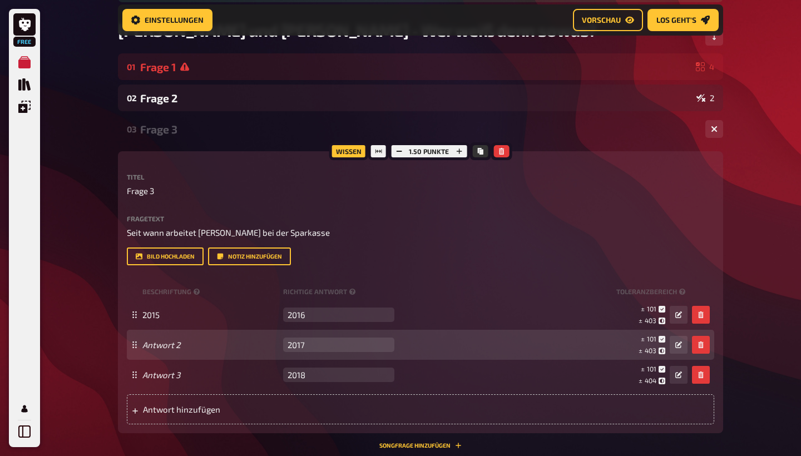
scroll to position [260, 0]
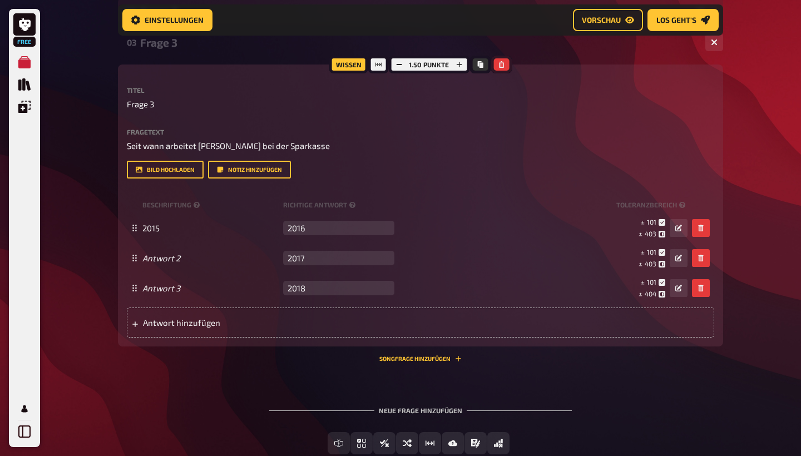
click at [502, 68] on button "button" at bounding box center [501, 64] width 16 height 12
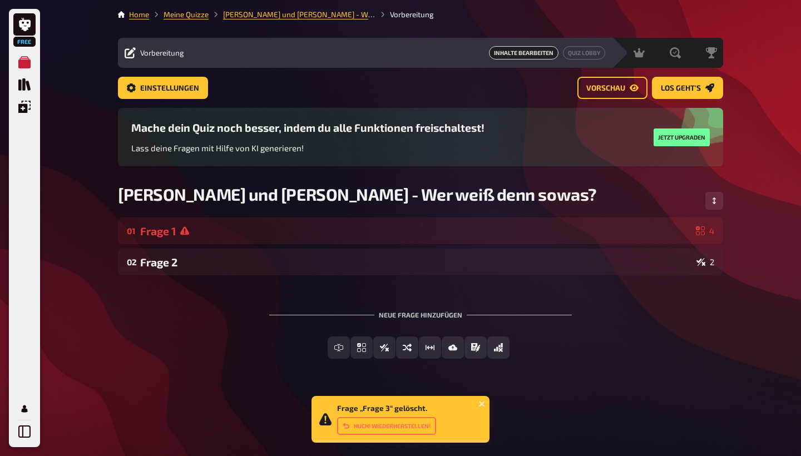
scroll to position [0, 0]
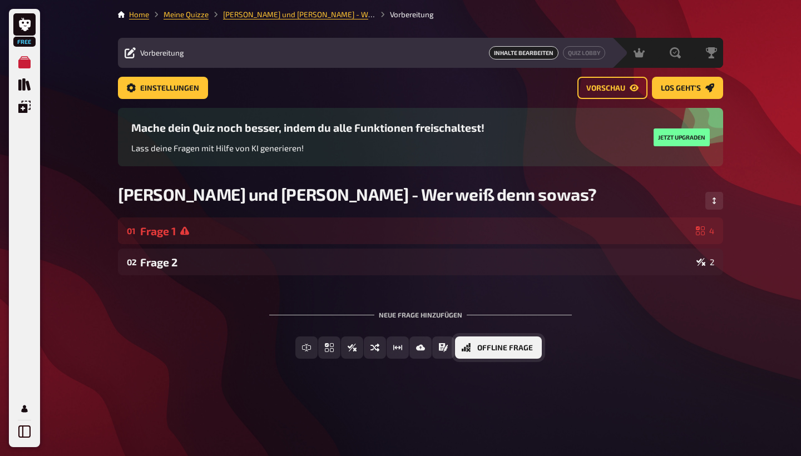
click at [513, 347] on span "Offline Frage" at bounding box center [505, 348] width 56 height 8
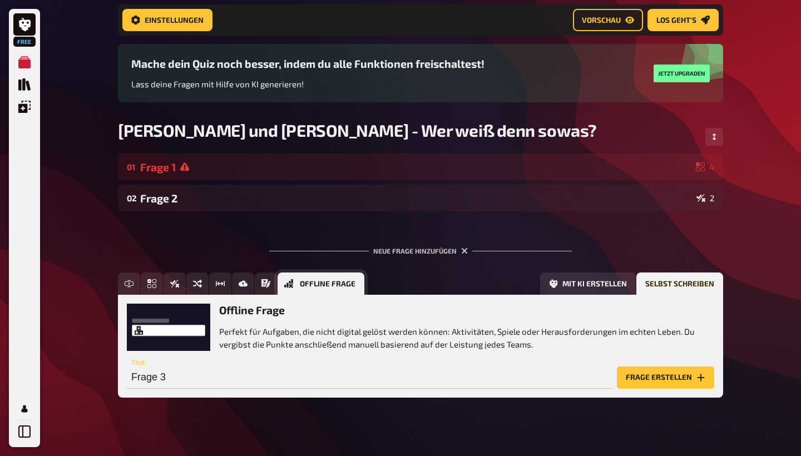
scroll to position [76, 0]
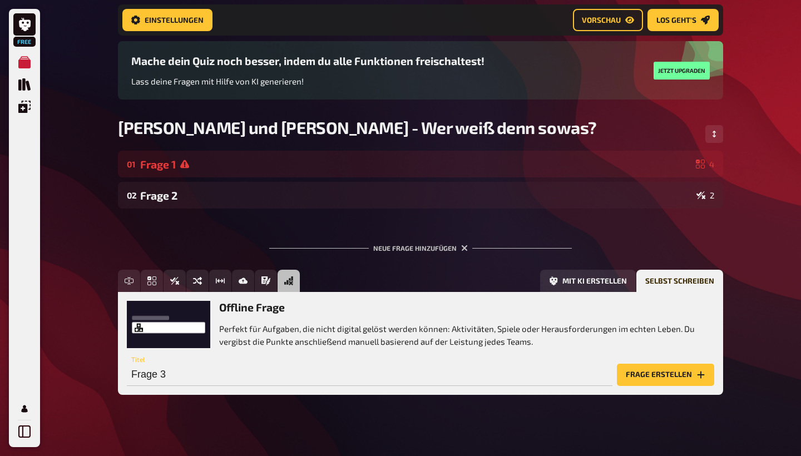
click at [566, 231] on div "Neue Frage hinzufügen" at bounding box center [420, 243] width 303 height 34
click at [732, 312] on div "Free Meine Quizze Quiz Sammlung Einblendungen Profil Home Meine Quizze Jenny un…" at bounding box center [400, 195] width 801 height 542
click at [634, 254] on div "Neue Frage hinzufügen Freitext Eingabe Einfachauswahl Wahr / Falsch Sortierfrag…" at bounding box center [420, 319] width 605 height 186
click at [679, 374] on button "Frage erstellen" at bounding box center [665, 375] width 97 height 22
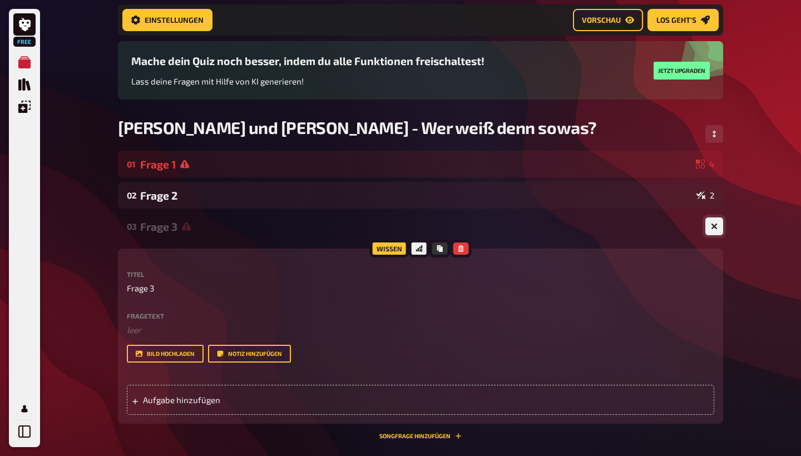
click at [715, 233] on button "button" at bounding box center [714, 227] width 18 height 18
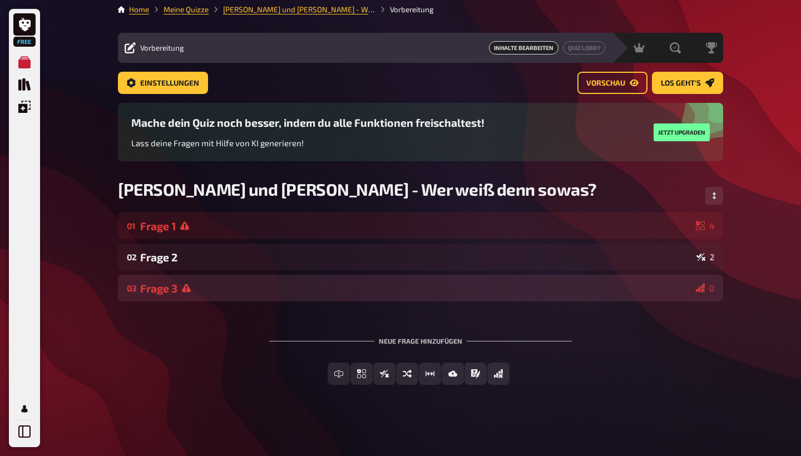
scroll to position [5, 0]
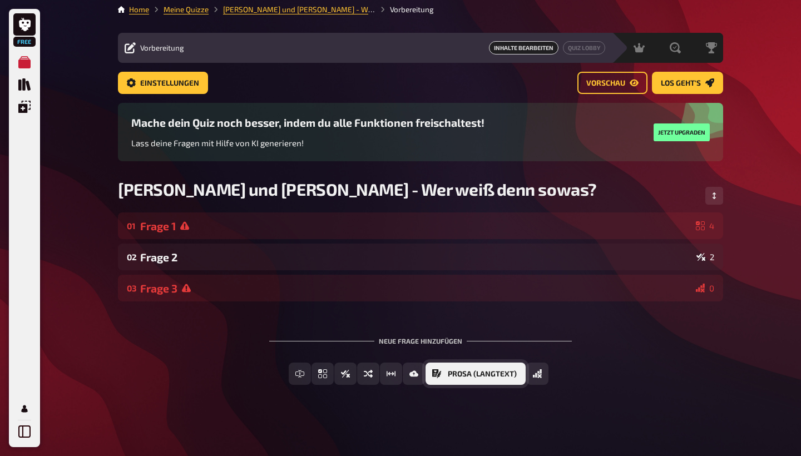
click at [503, 370] on span "Prosa (Langtext)" at bounding box center [482, 374] width 69 height 8
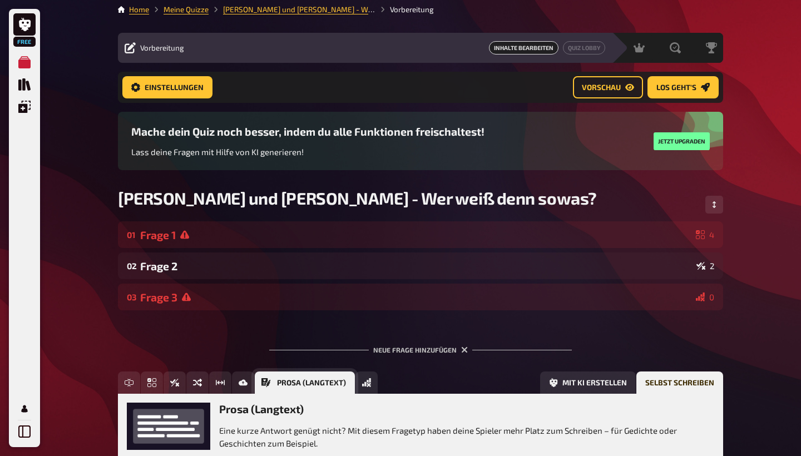
scroll to position [107, 0]
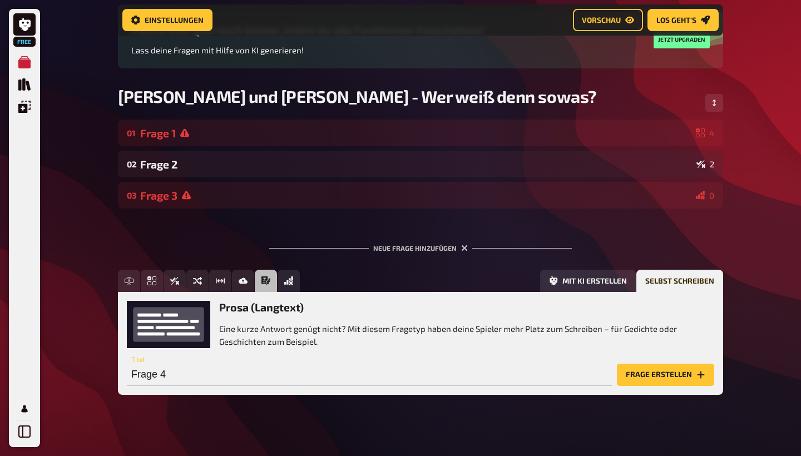
click at [663, 239] on div "Neue Frage hinzufügen Freitext Eingabe Einfachauswahl Wahr / Falsch Sortierfrag…" at bounding box center [420, 319] width 605 height 186
click at [664, 375] on button "Frage erstellen" at bounding box center [665, 375] width 97 height 22
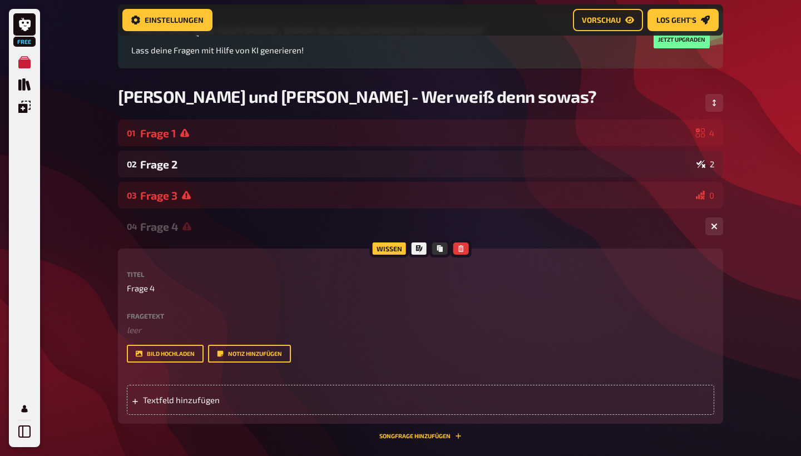
click at [725, 223] on div "Home Meine Quizze Jenny und Jonas - Wer weiß denn sowas? Vorbereitung Vorbereit…" at bounding box center [420, 248] width 623 height 710
click at [715, 230] on icon "button" at bounding box center [714, 226] width 7 height 7
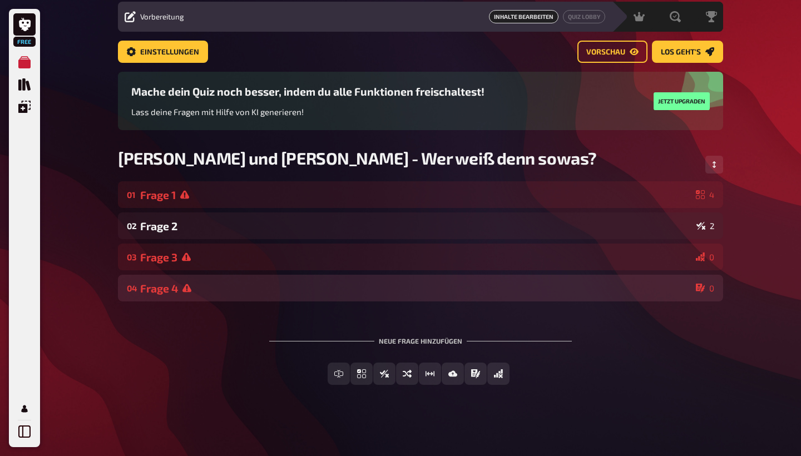
scroll to position [36, 0]
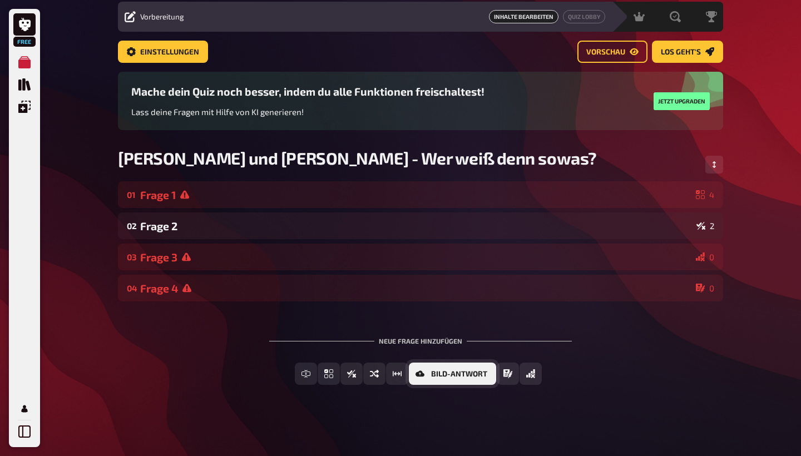
click at [424, 377] on icon "Bild-Antwort" at bounding box center [420, 373] width 9 height 9
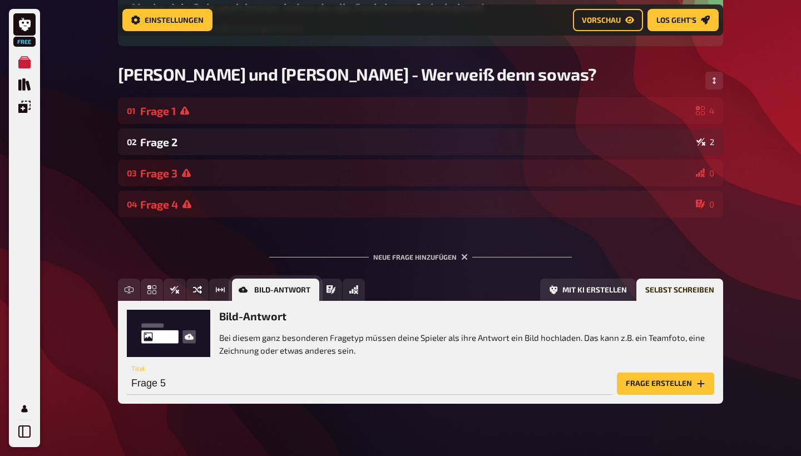
scroll to position [138, 0]
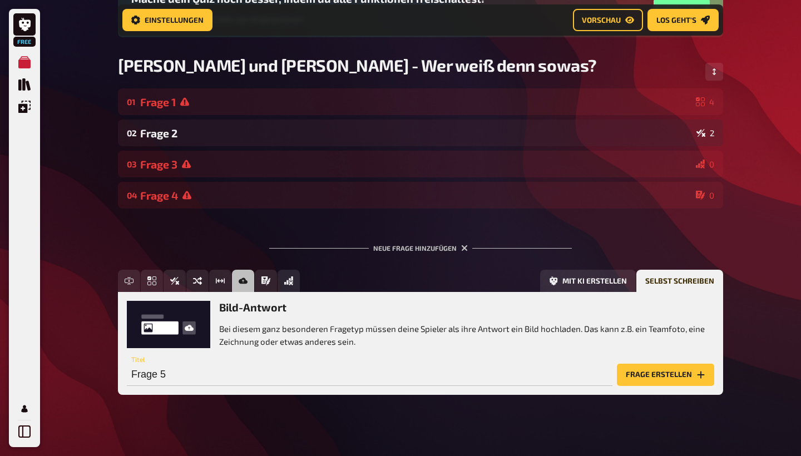
click at [651, 377] on button "Frage erstellen" at bounding box center [665, 375] width 97 height 22
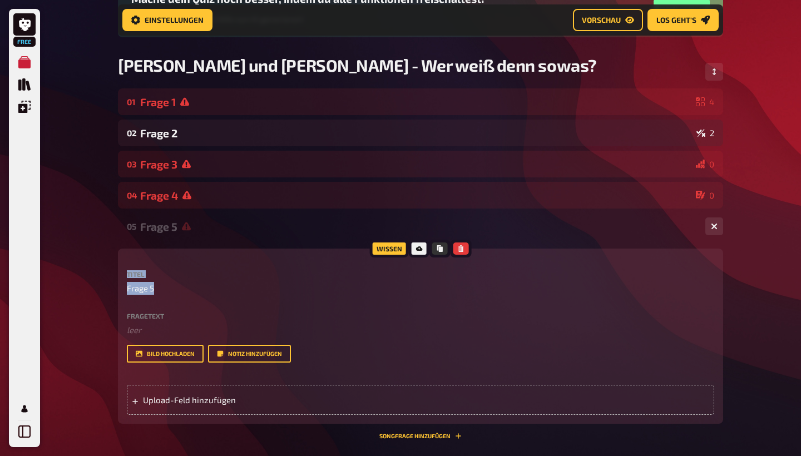
drag, startPoint x: 220, startPoint y: 306, endPoint x: 219, endPoint y: 260, distance: 46.2
click at [219, 259] on div "Wissen Titel Frage 5 Fragetext ﻿ leer Hier hinziehen für Dateiupload Bild hochl…" at bounding box center [420, 336] width 605 height 175
click at [244, 258] on div "Wissen Titel Frage 5 Fragetext ﻿ leer Hier hinziehen für Dateiupload Bild hochl…" at bounding box center [420, 336] width 605 height 175
drag, startPoint x: 265, startPoint y: 260, endPoint x: 308, endPoint y: 245, distance: 45.6
click at [308, 245] on div "05 Frage 5 0 Wissen Titel Frage 5 Fragetext ﻿ leer Hier hinziehen für Dateiuplo…" at bounding box center [420, 326] width 605 height 226
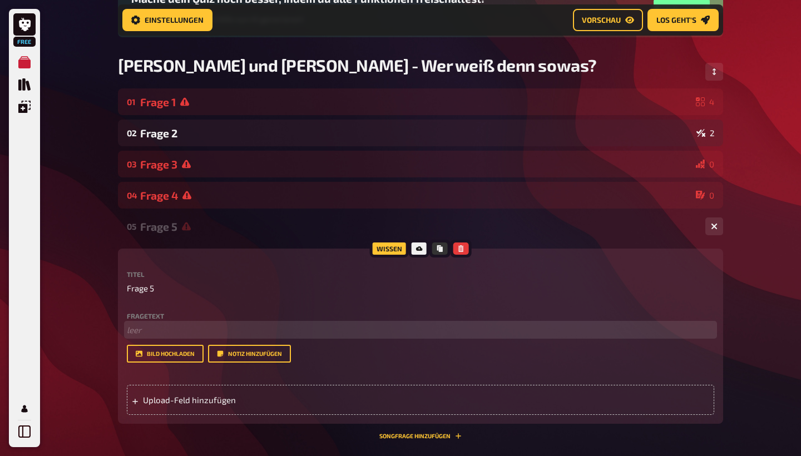
click at [152, 324] on p "﻿ leer" at bounding box center [420, 330] width 587 height 13
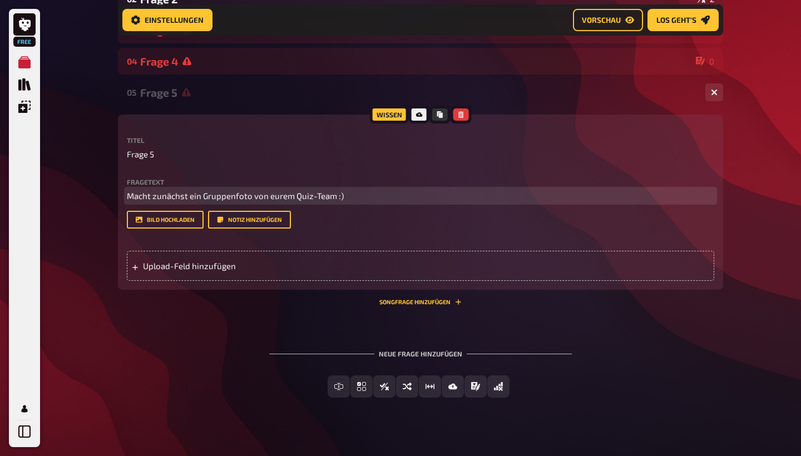
scroll to position [272, 0]
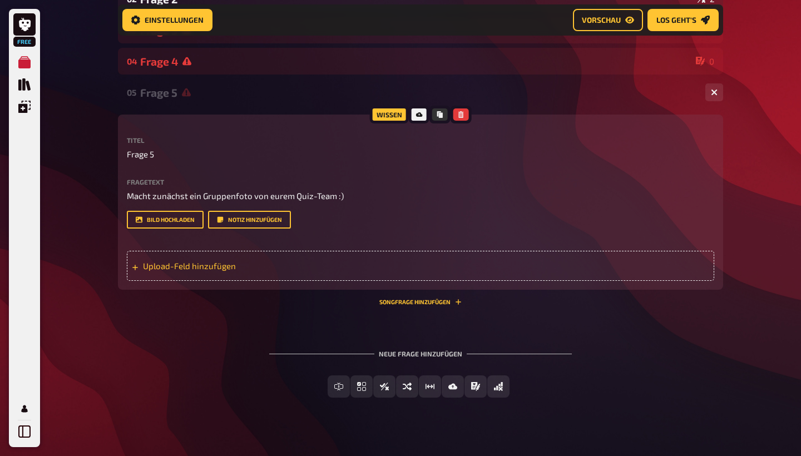
click at [177, 264] on span "Upload-Feld hinzufügen" at bounding box center [229, 266] width 173 height 10
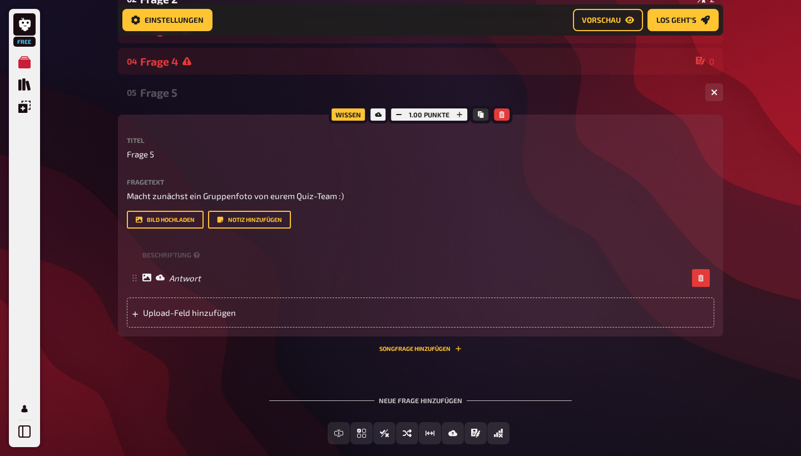
click at [199, 396] on div "Neue Frage hinzufügen Freitext Eingabe Einfachauswahl Wahr / Falsch Sortierfrag…" at bounding box center [420, 420] width 605 height 83
click at [559, 417] on div "Neue Frage hinzufügen Freitext Eingabe Einfachauswahl Wahr / Falsch Sortierfrag…" at bounding box center [420, 420] width 605 height 83
click at [550, 324] on div "Upload-Feld hinzufügen" at bounding box center [420, 313] width 587 height 30
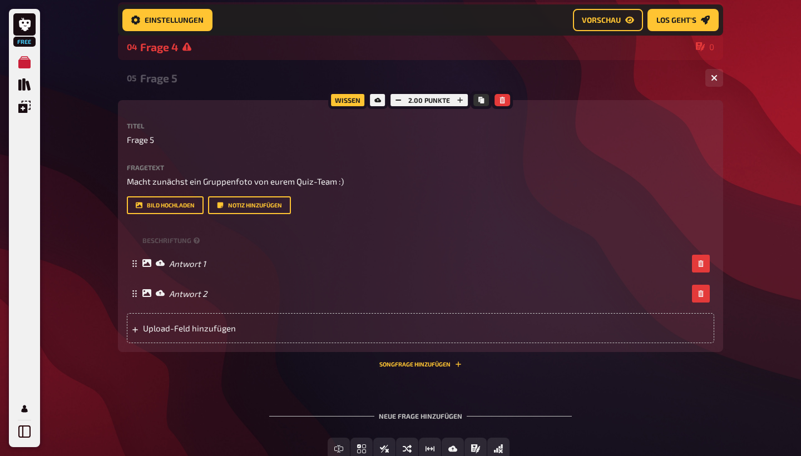
scroll to position [290, 0]
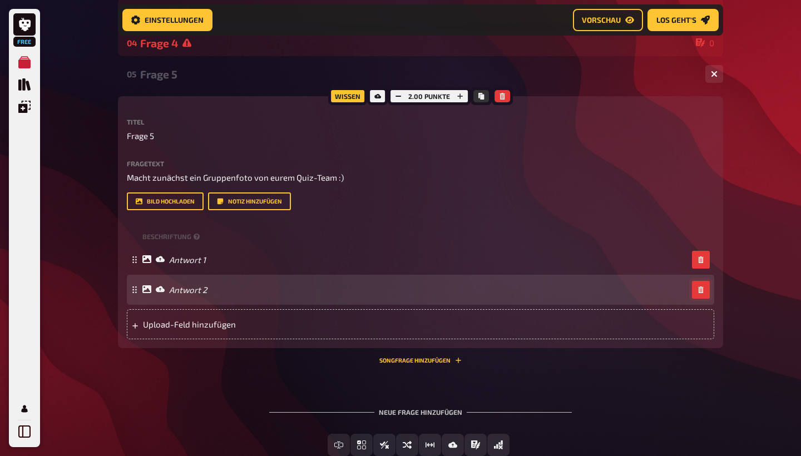
click at [704, 294] on button "button" at bounding box center [701, 290] width 18 height 18
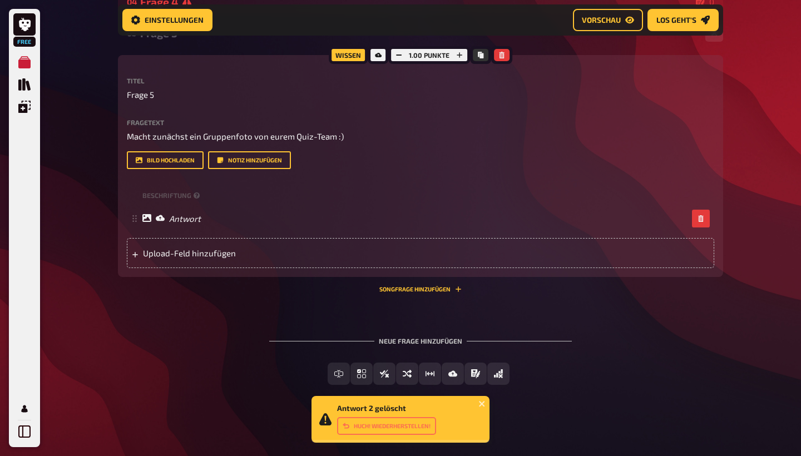
scroll to position [331, 0]
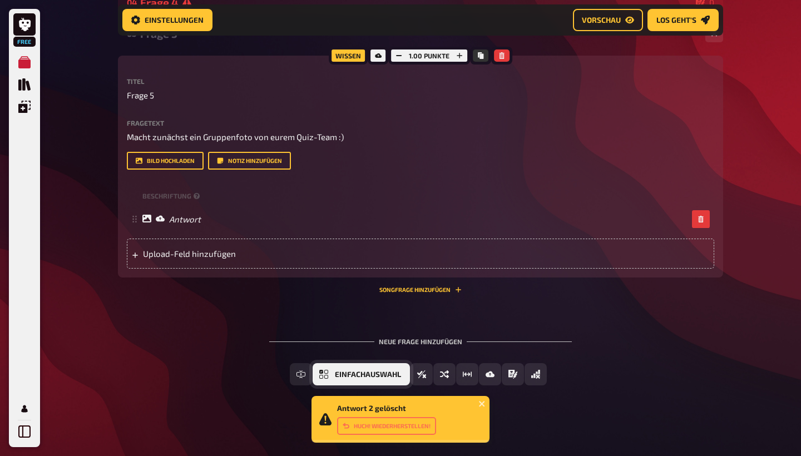
click at [337, 373] on span "Einfachauswahl" at bounding box center [368, 375] width 66 height 8
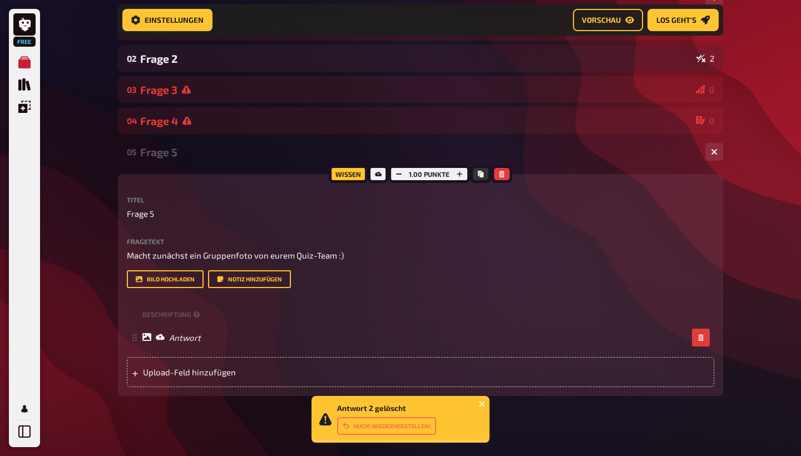
scroll to position [213, 0]
drag, startPoint x: 532, startPoint y: 186, endPoint x: 563, endPoint y: 143, distance: 53.0
click at [563, 143] on div "05 Frage 5 1 Wissen 1.00 Punkte Titel Frage 5 Fragetext Macht zunächst ein Grup…" at bounding box center [420, 274] width 605 height 273
click at [577, 184] on div "Wissen 1.00 Punkte Titel Frage 5 Fragetext Macht zunächst ein Gruppenfoto von e…" at bounding box center [420, 285] width 605 height 222
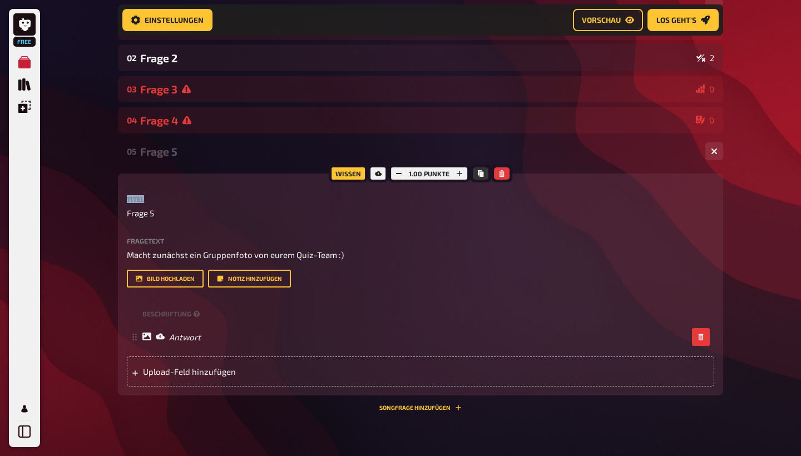
drag, startPoint x: 540, startPoint y: 175, endPoint x: 561, endPoint y: 215, distance: 45.3
click at [561, 215] on div "Wissen 1.00 Punkte Titel Frage 5 Fragetext Macht zunächst ein Gruppenfoto von e…" at bounding box center [420, 285] width 605 height 222
drag, startPoint x: 561, startPoint y: 215, endPoint x: 633, endPoint y: 180, distance: 79.9
click at [633, 180] on div "Wissen 1.00 Punkte Titel Frage 5 Fragetext Macht zunächst ein Gruppenfoto von e…" at bounding box center [420, 285] width 605 height 222
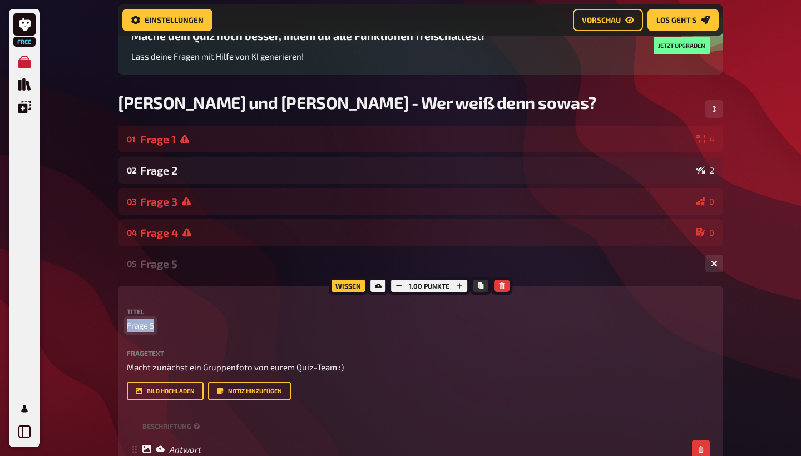
scroll to position [99, 0]
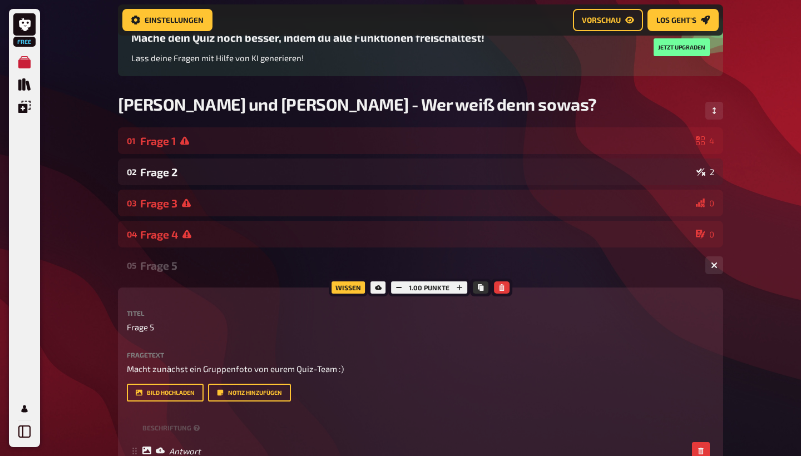
click at [211, 284] on div "05 Frage 5 1 Wissen 1.00 Punkte Titel Frage 5 Fragetext Macht zunächst ein Grup…" at bounding box center [420, 388] width 605 height 273
click at [140, 324] on span "Frage 5" at bounding box center [140, 327] width 27 height 13
click at [155, 327] on p "Frage 5" at bounding box center [420, 327] width 587 height 13
drag, startPoint x: 220, startPoint y: 338, endPoint x: 310, endPoint y: 308, distance: 95.5
click at [313, 308] on div "Wissen 1.00 Punkte Titel Frage 5 Fragetext Macht zunächst ein Gruppenfoto von e…" at bounding box center [420, 399] width 605 height 222
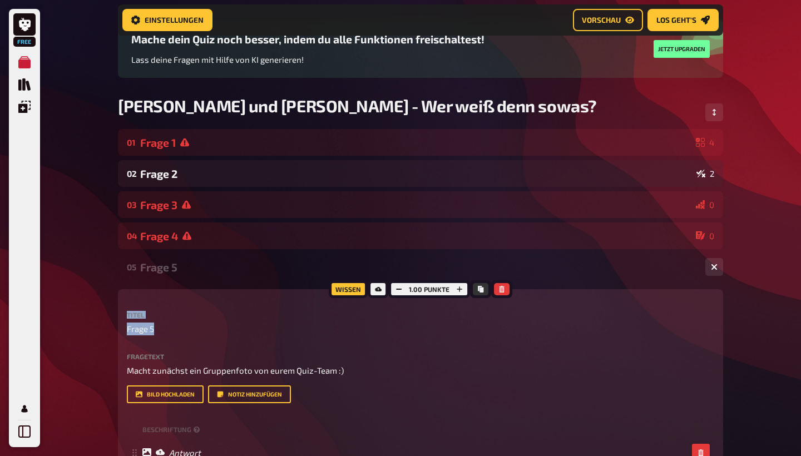
scroll to position [83, 0]
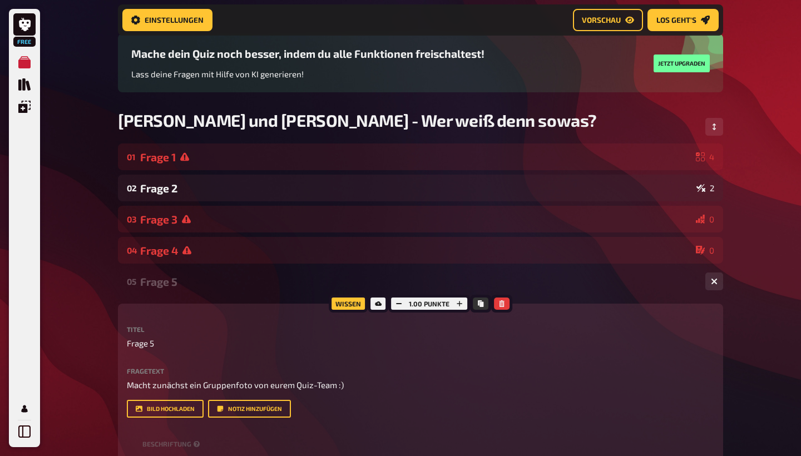
click at [214, 143] on div "Jenny und Jonas - Wer weiß denn sowas?" at bounding box center [420, 126] width 605 height 33
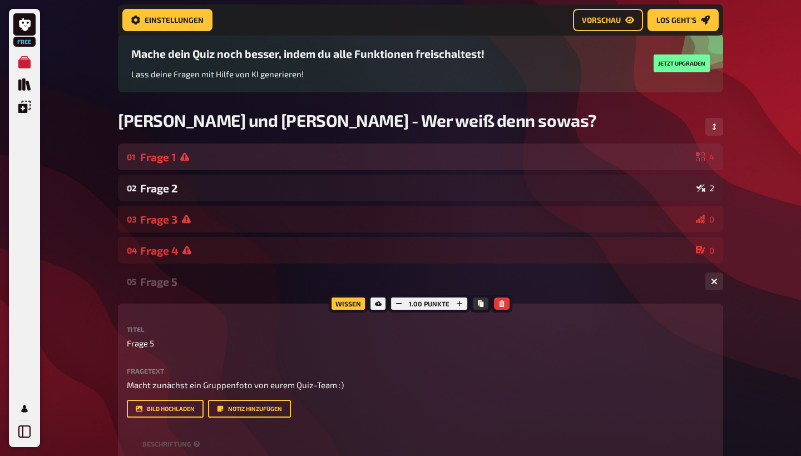
click at [214, 162] on div "Frage 1" at bounding box center [415, 157] width 551 height 13
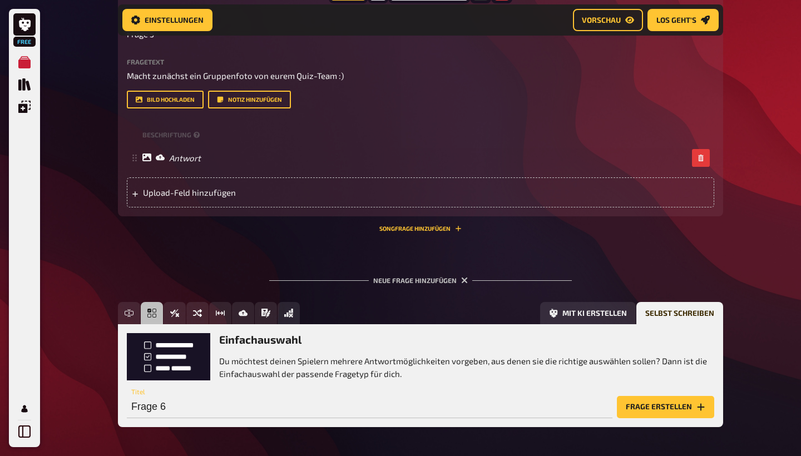
scroll to position [738, 0]
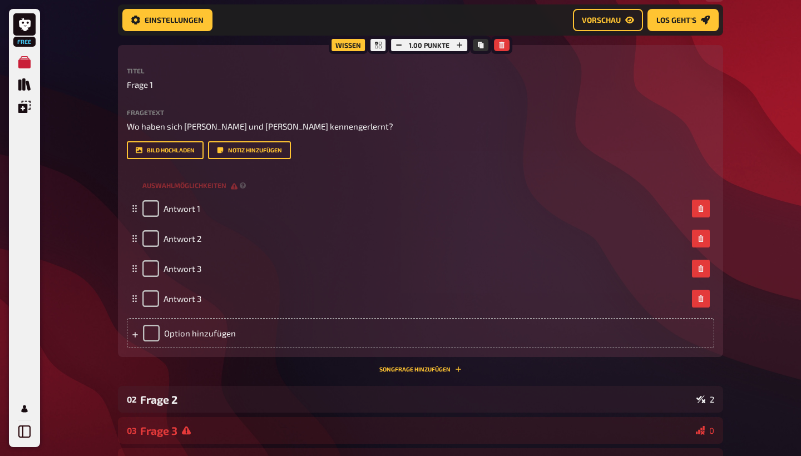
scroll to position [199, 0]
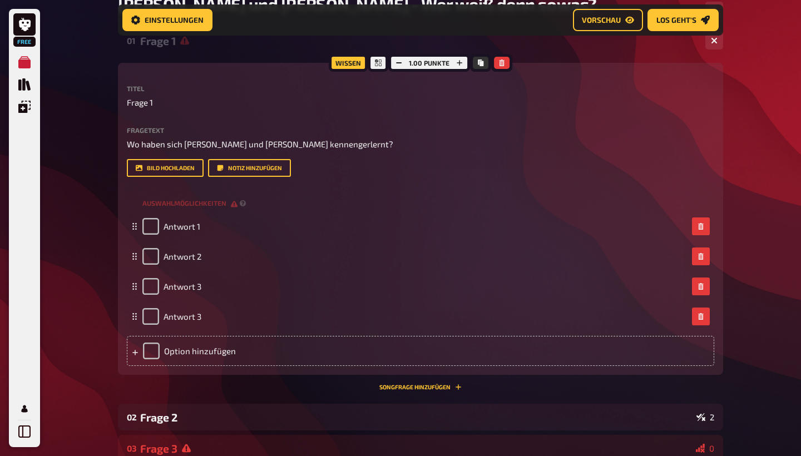
click at [750, 124] on div "Free Meine Quizze Quiz Sammlung Einblendungen Profil Home Meine Quizze Jenny un…" at bounding box center [400, 419] width 801 height 1236
click at [615, 27] on button "Vorschau" at bounding box center [608, 20] width 70 height 22
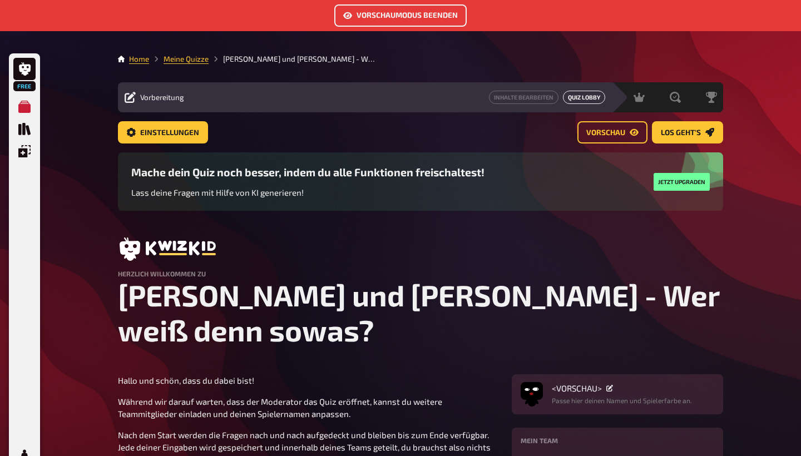
click at [586, 95] on button "Quiz Lobby" at bounding box center [584, 97] width 42 height 13
